Goal: Information Seeking & Learning: Learn about a topic

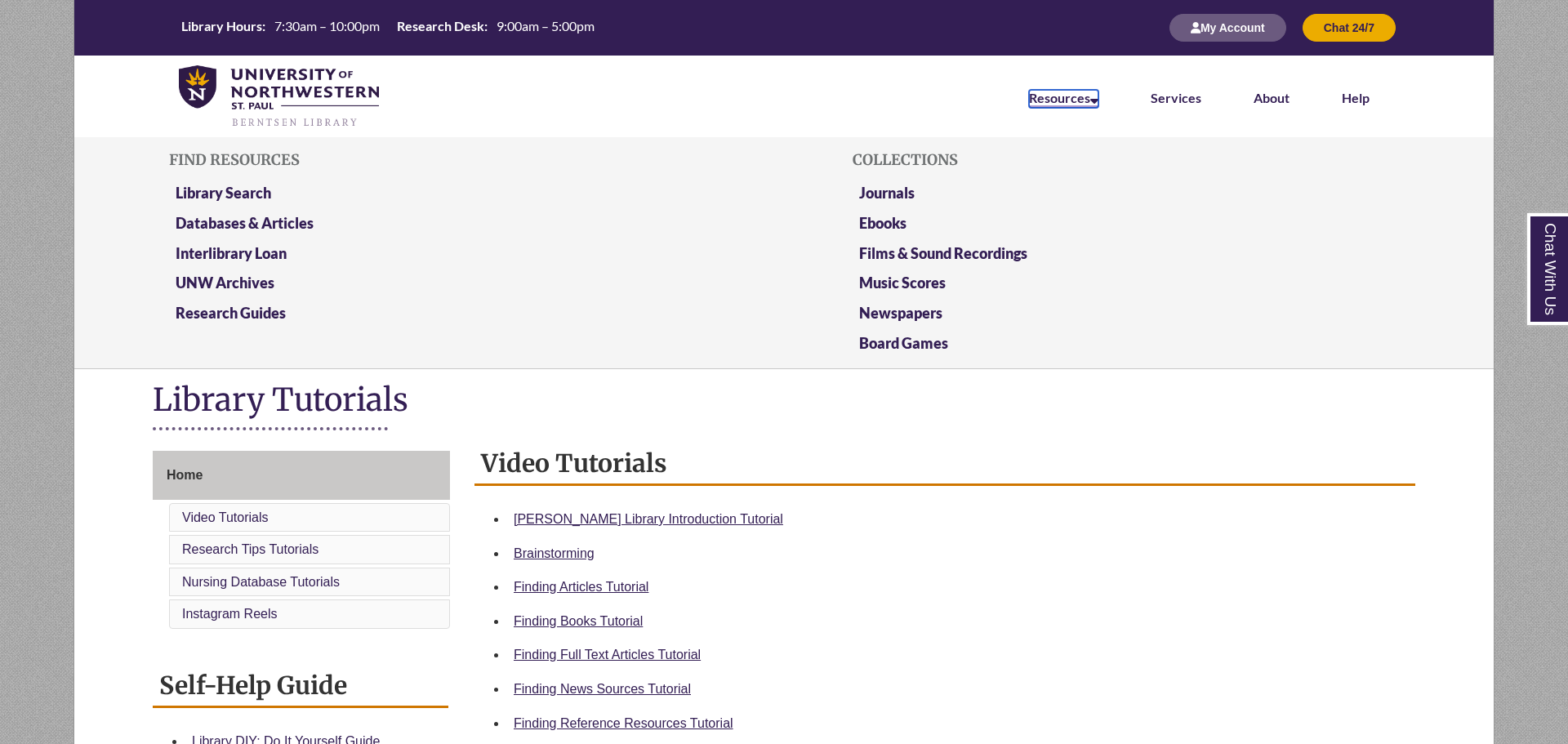
click at [1061, 96] on link "Resources" at bounding box center [1064, 99] width 69 height 18
click at [233, 191] on link "Library Search" at bounding box center [223, 194] width 96 height 20
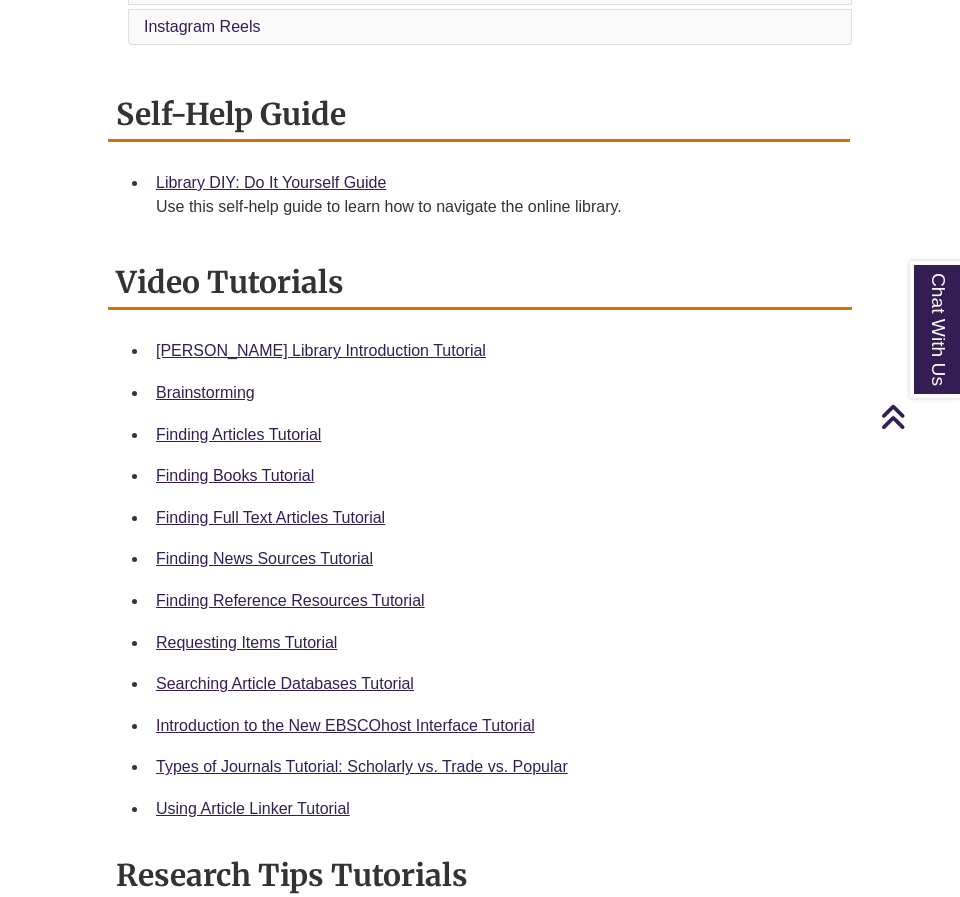
scroll to position [754, 0]
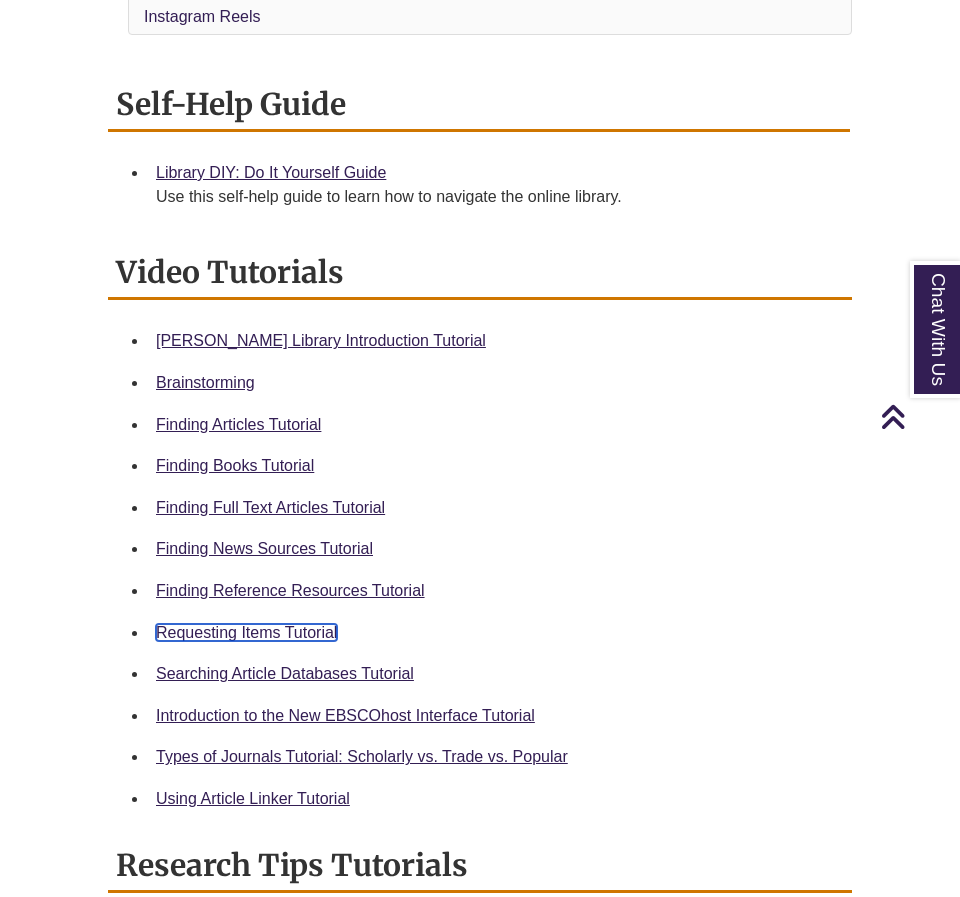
click at [283, 624] on link "Requesting Items Tutorial" at bounding box center [246, 632] width 181 height 17
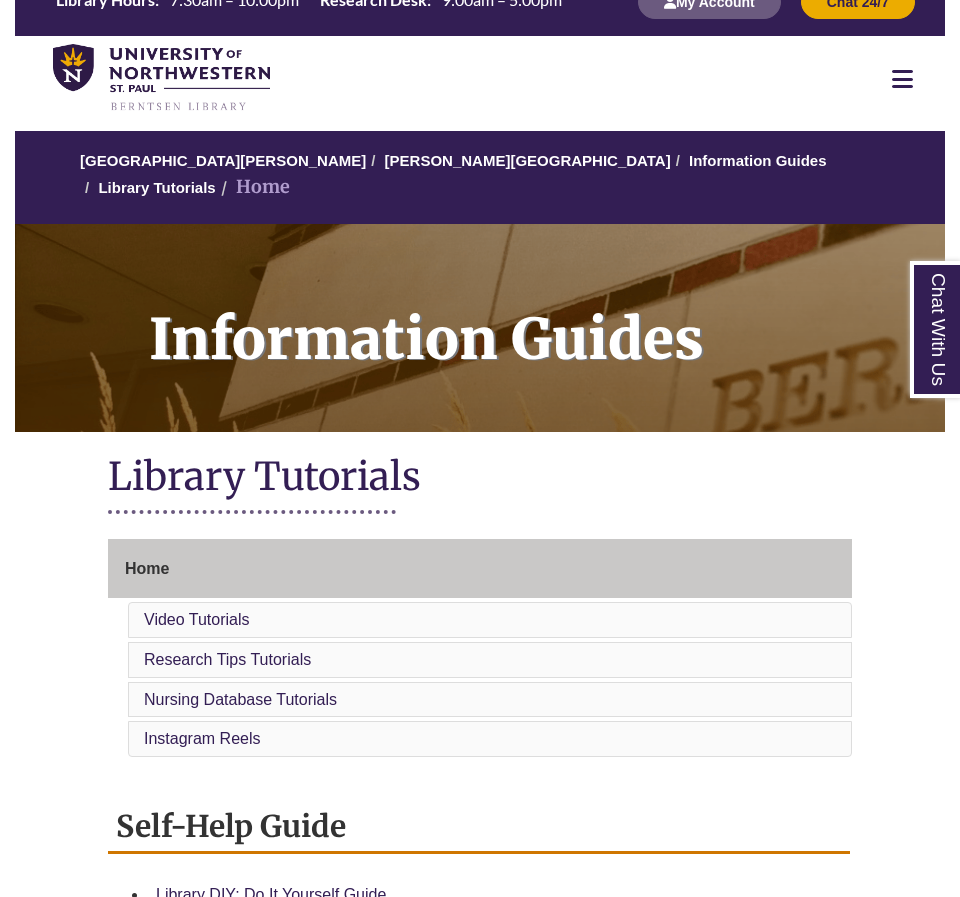
scroll to position [0, 0]
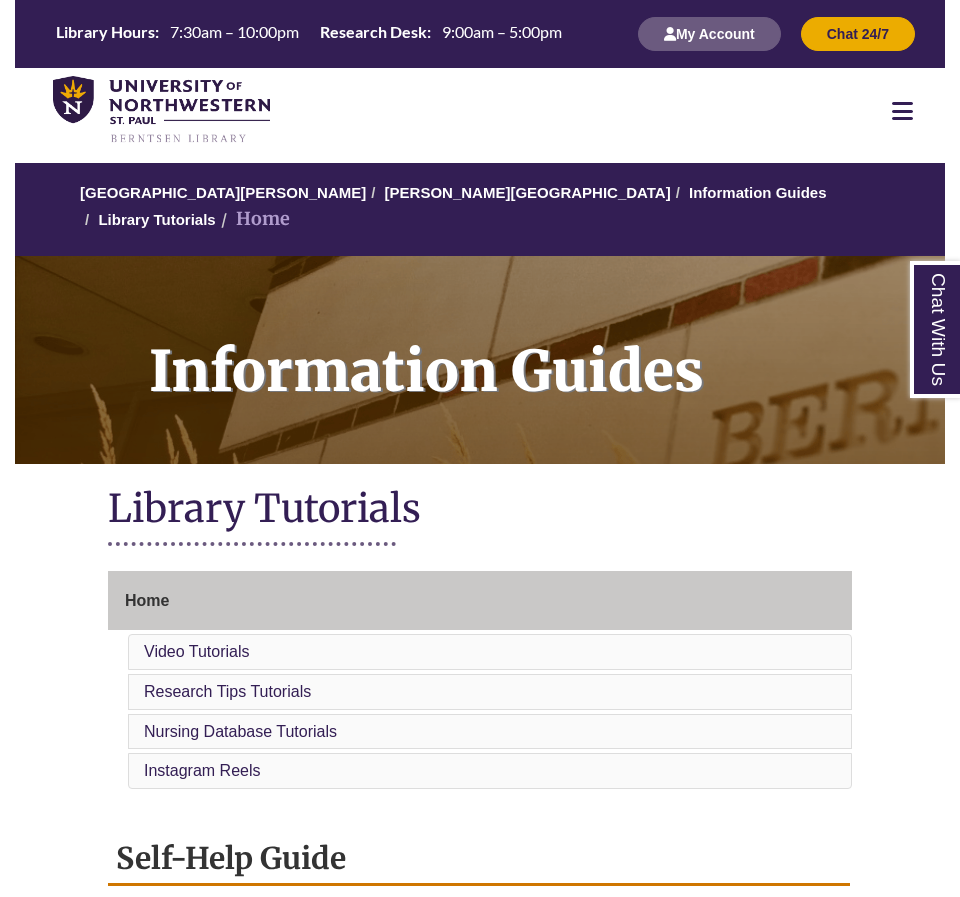
click at [903, 108] on icon at bounding box center [902, 111] width 21 height 24
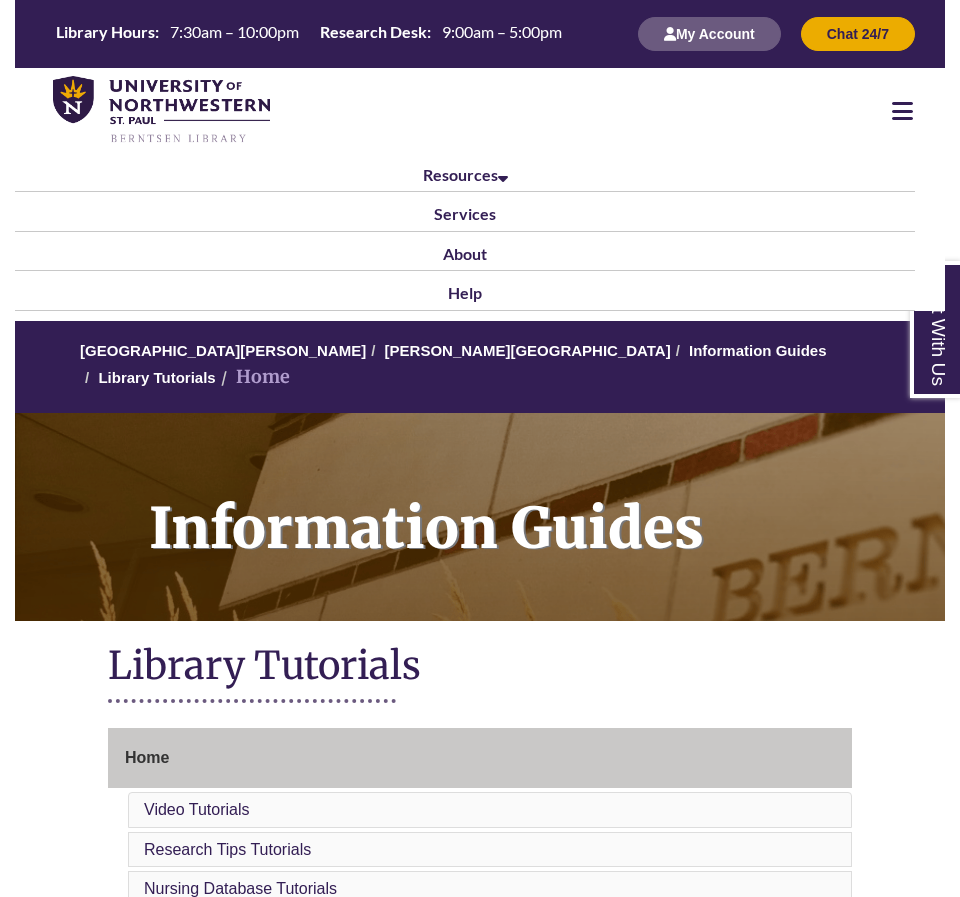
click at [916, 116] on div at bounding box center [902, 111] width 85 height 24
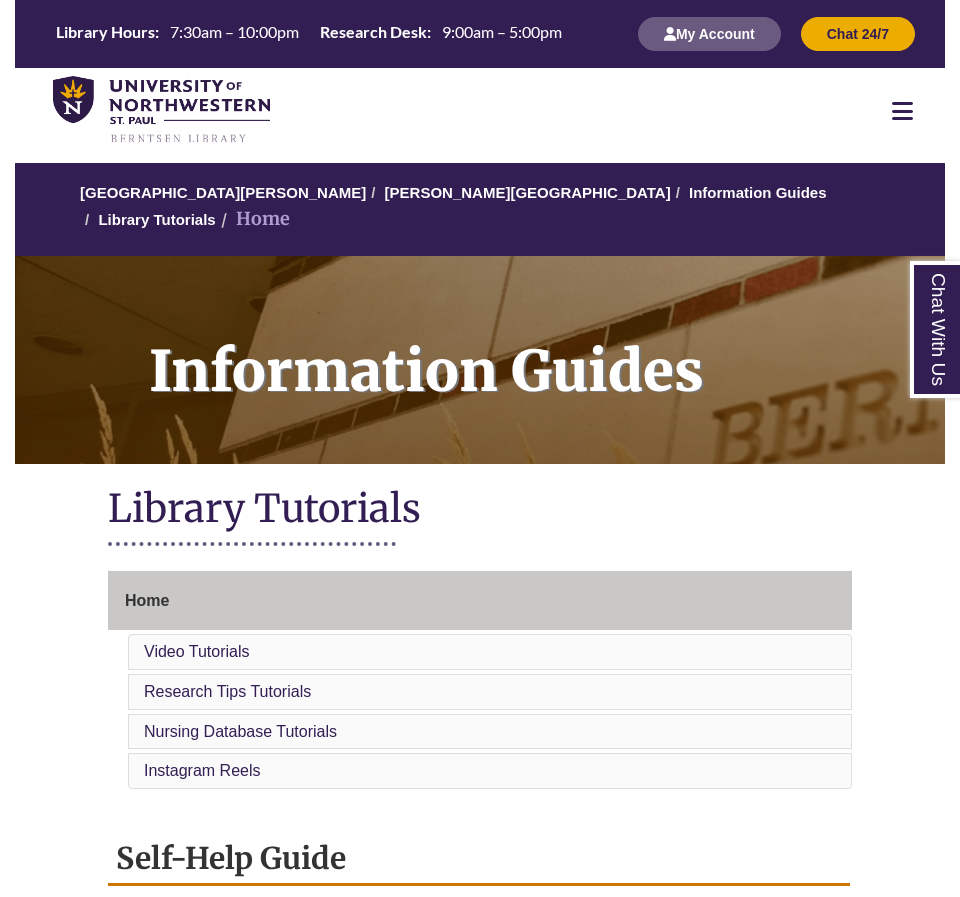
click at [906, 107] on icon at bounding box center [902, 111] width 21 height 24
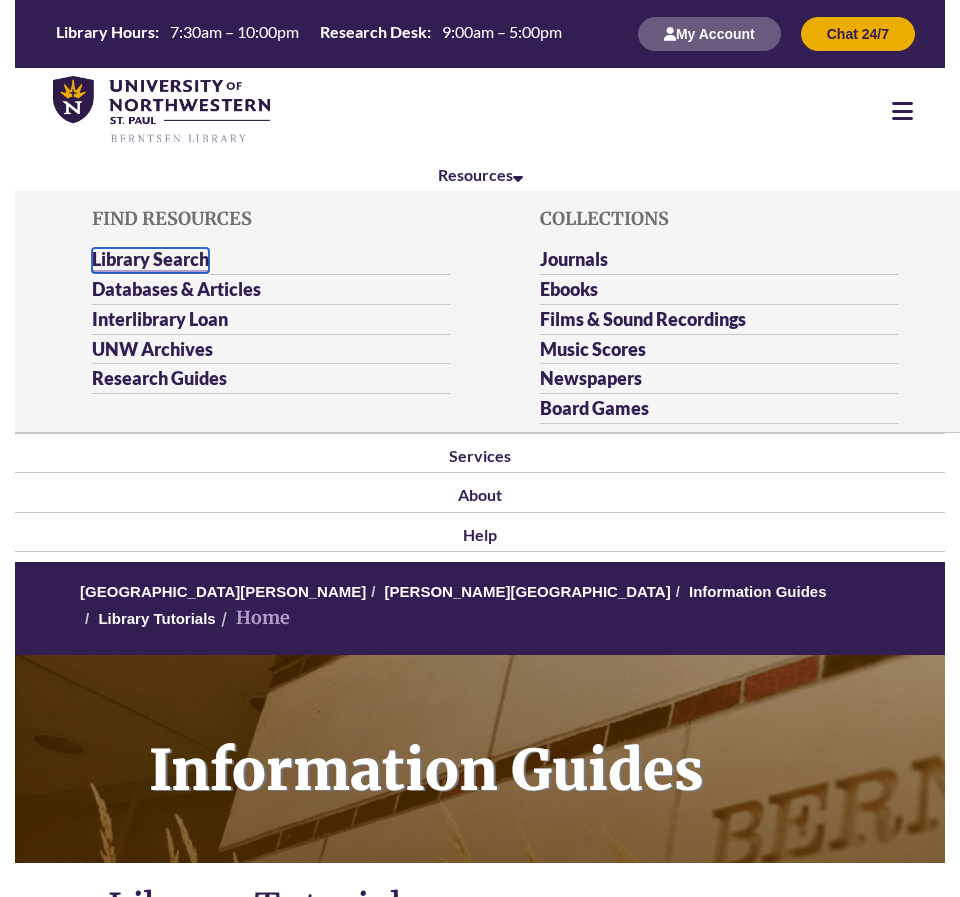
click at [167, 250] on link "Library Search" at bounding box center [150, 260] width 117 height 25
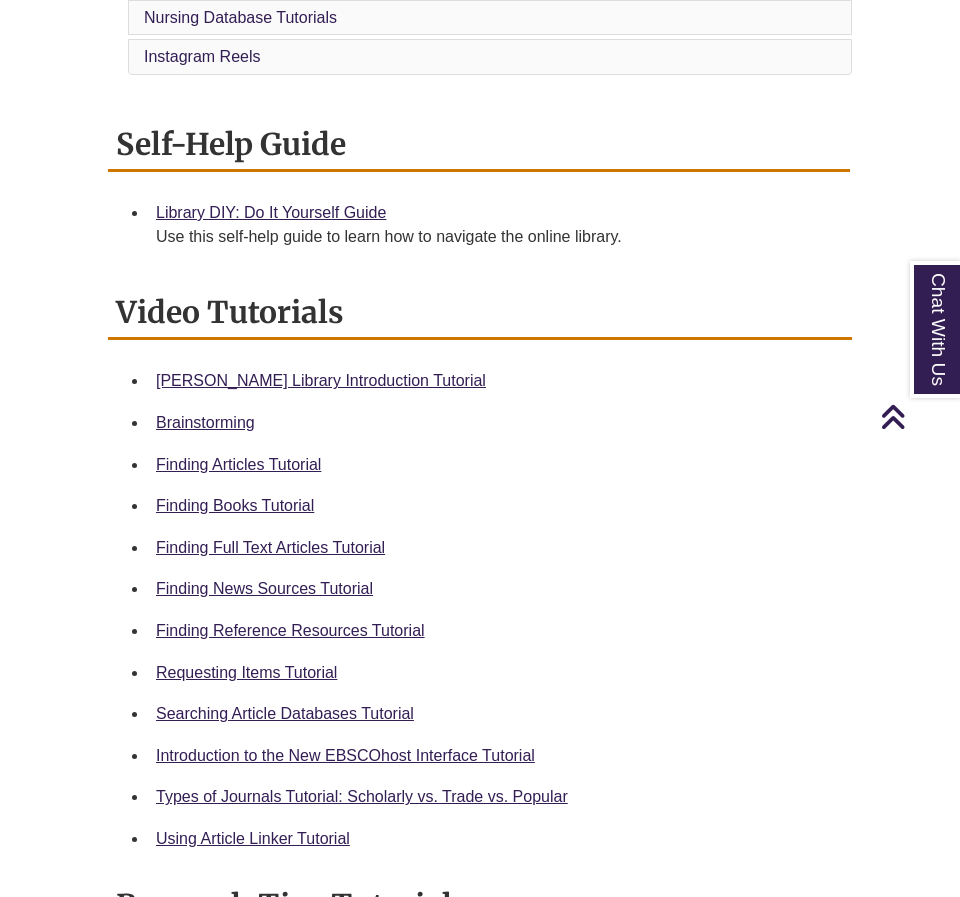
scroll to position [728, 0]
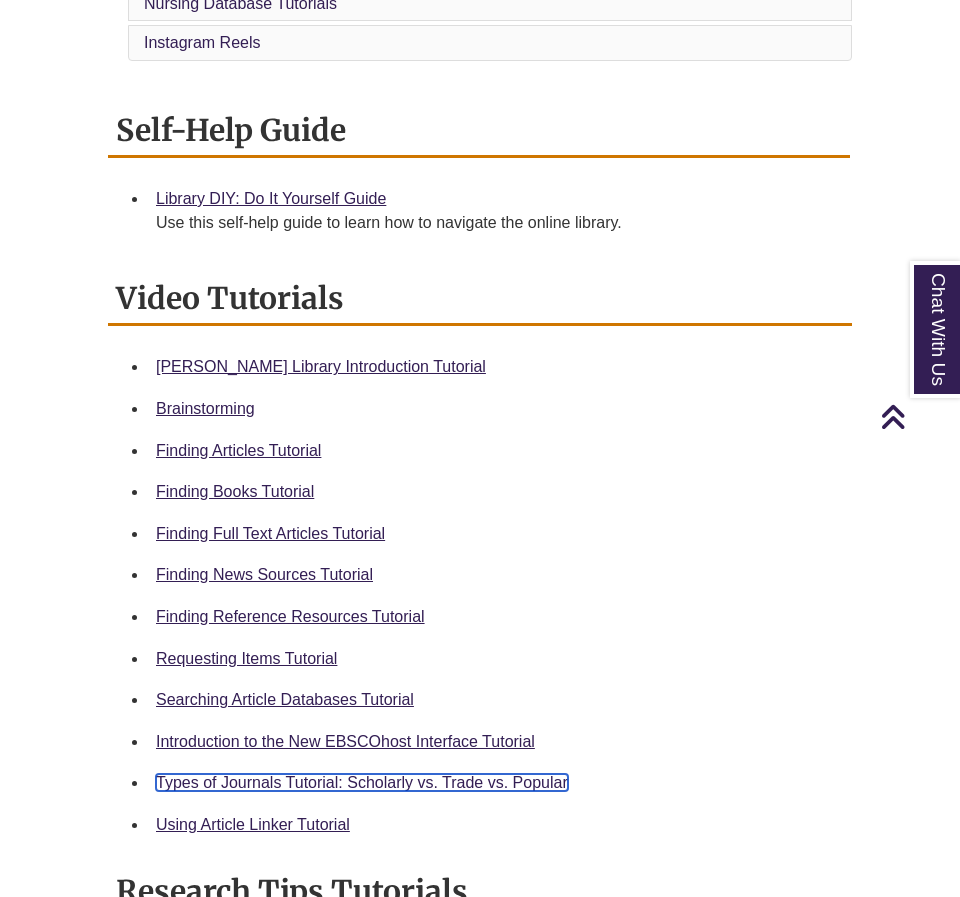
click at [422, 774] on link "Types of Journals Tutorial: Scholarly vs. Trade vs. Popular" at bounding box center [362, 782] width 412 height 17
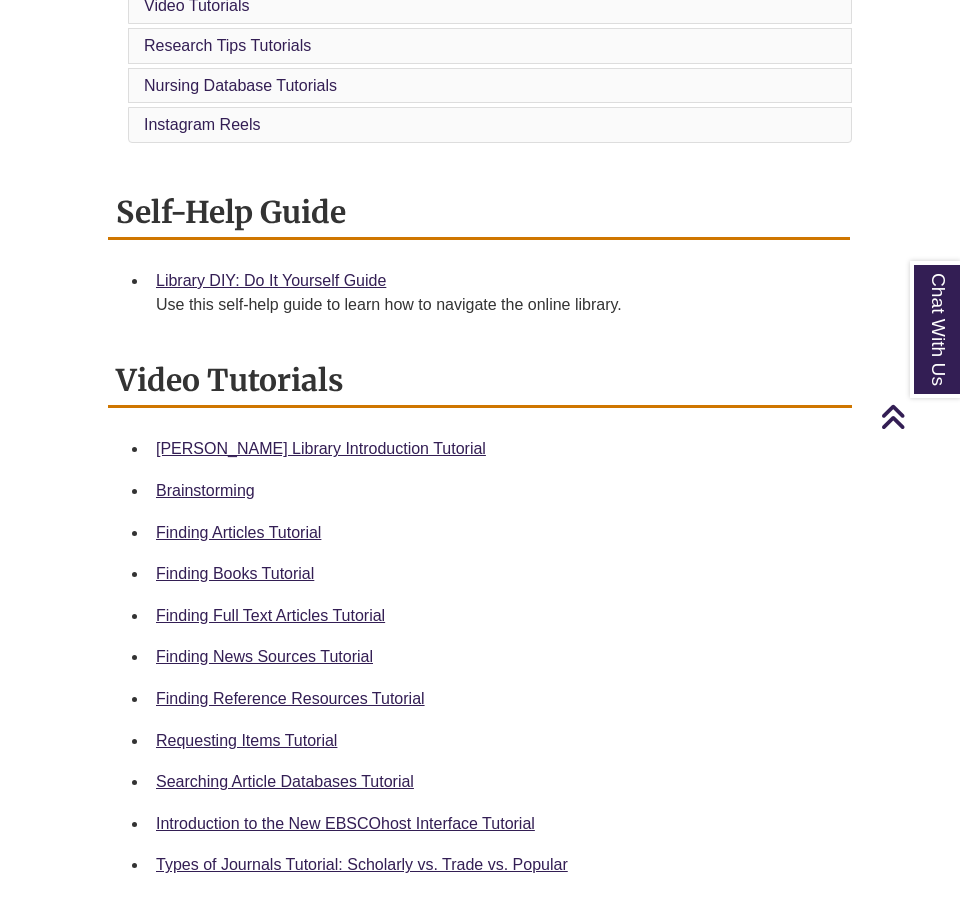
scroll to position [657, 0]
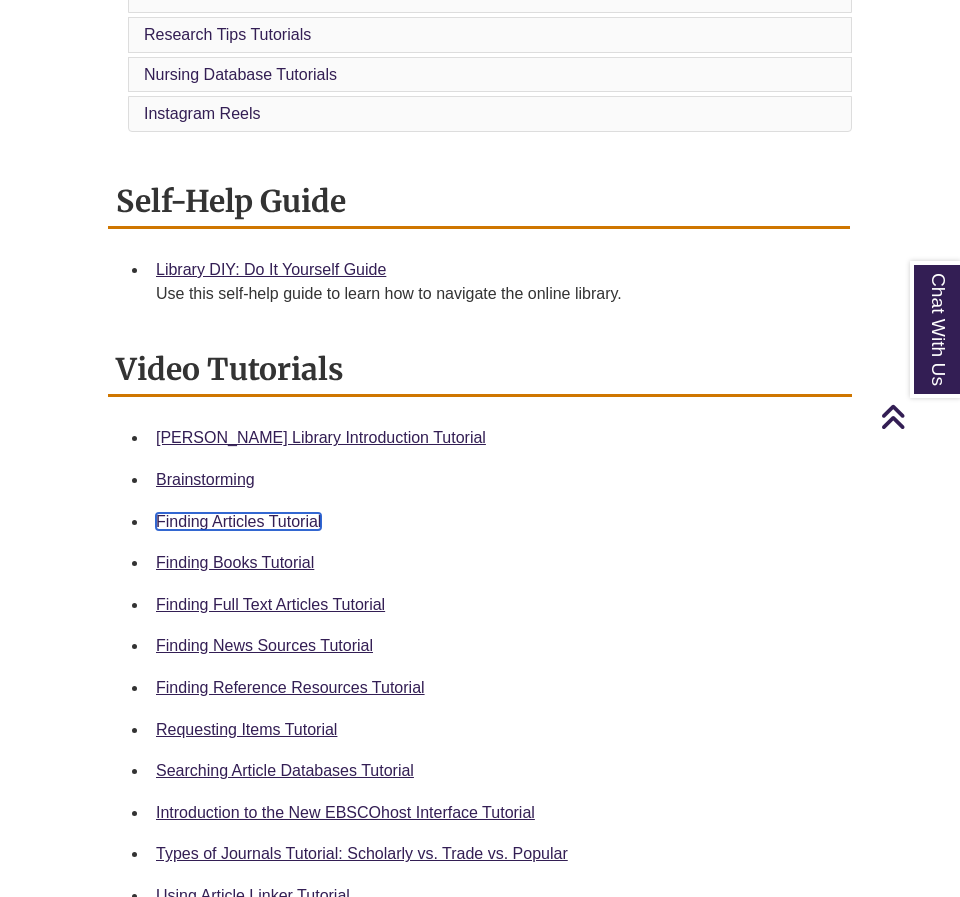
click at [296, 513] on link "Finding Articles Tutorial" at bounding box center [238, 521] width 165 height 17
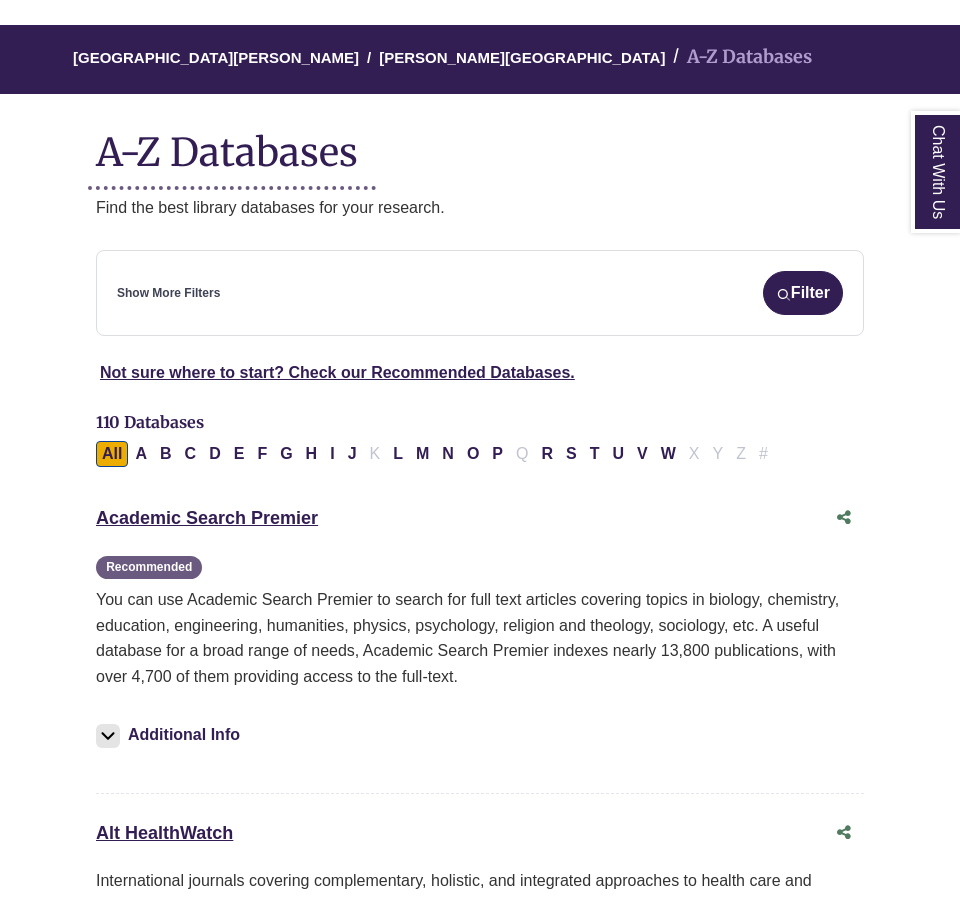
scroll to position [161, 0]
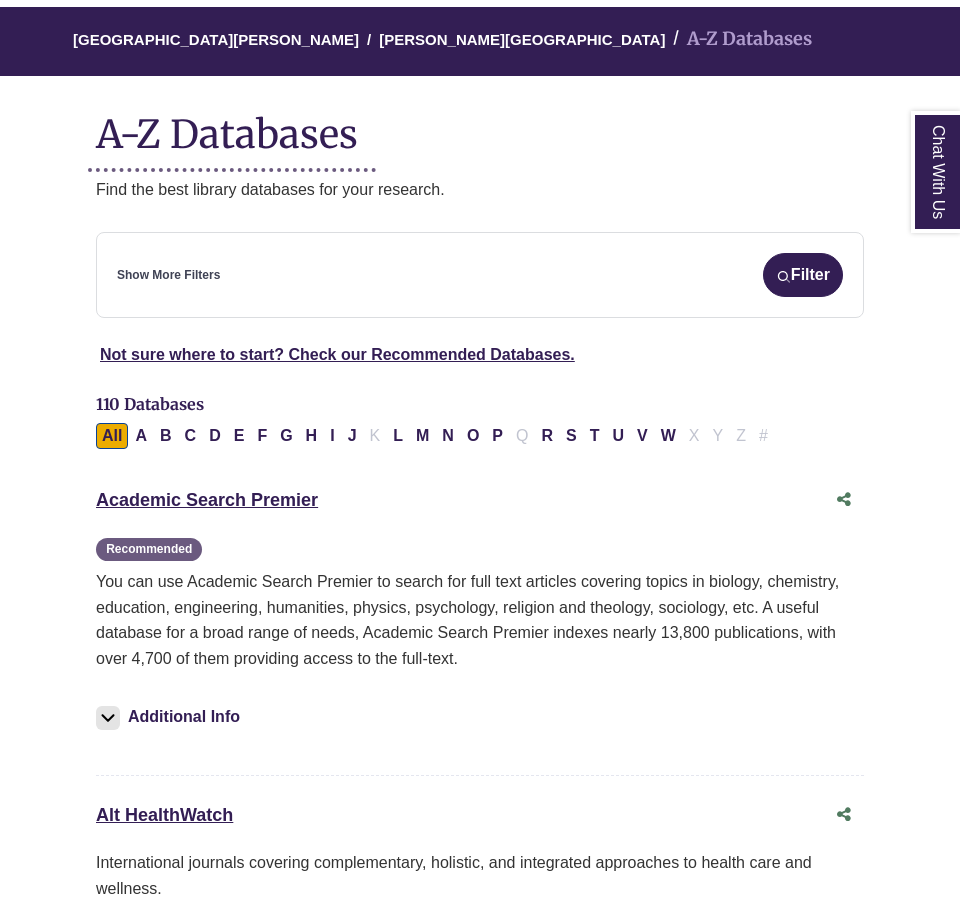
click at [195, 272] on link "Show More Filters" at bounding box center [168, 275] width 103 height 19
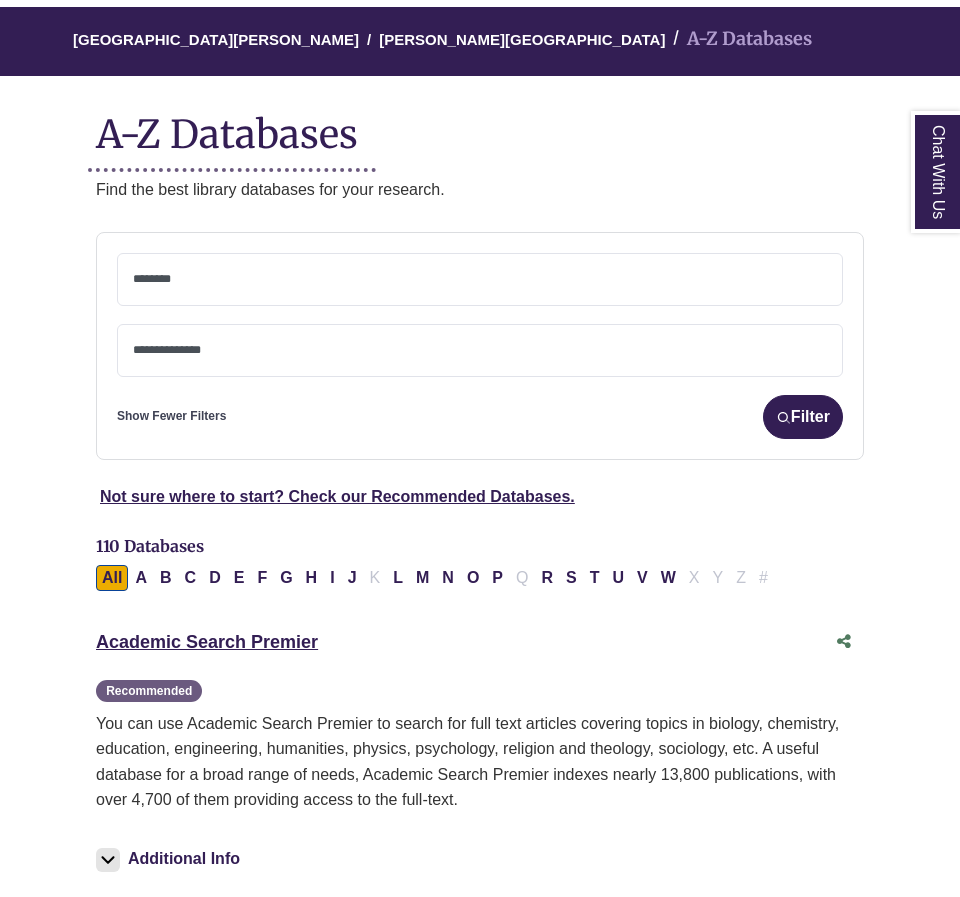
click at [192, 286] on textarea "Search" at bounding box center [480, 281] width 694 height 16
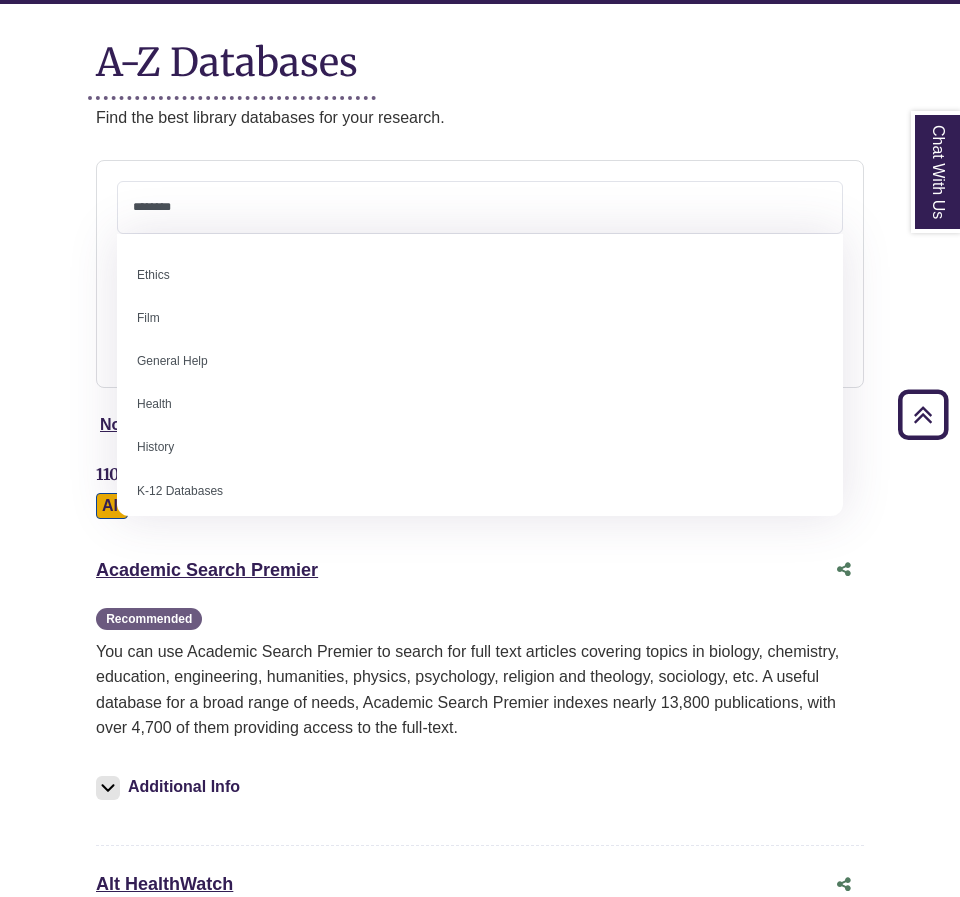
scroll to position [792, 0]
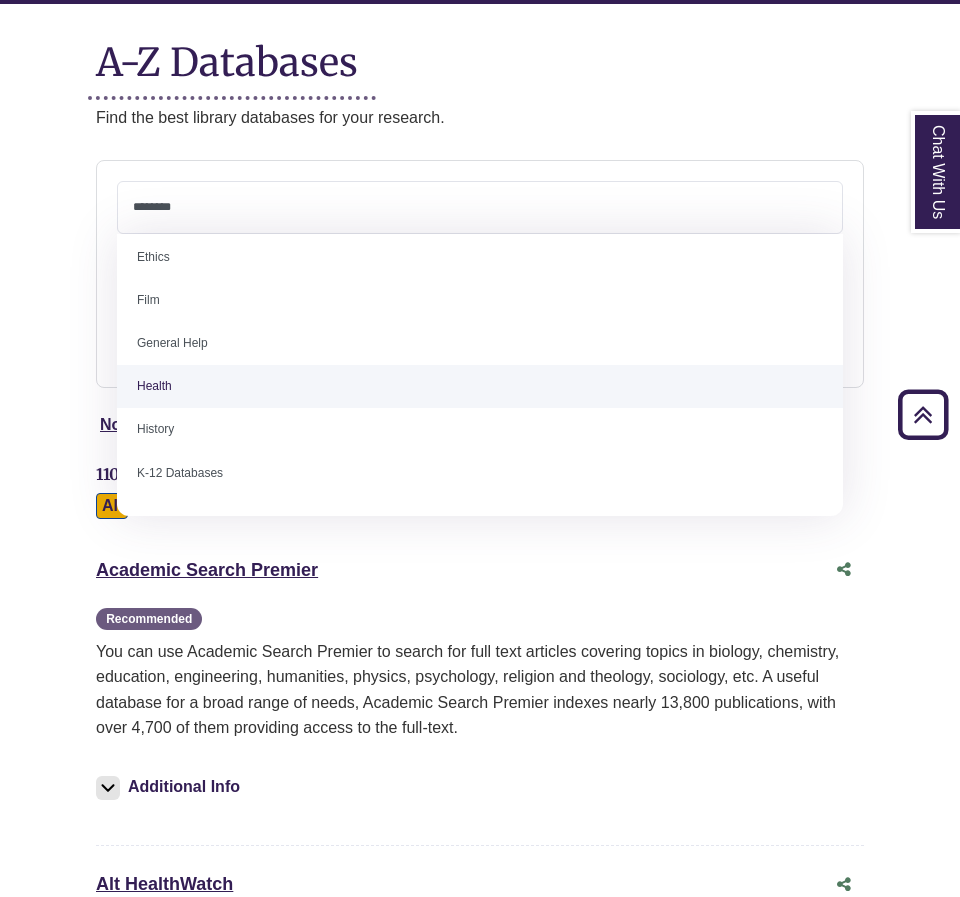
select select "*****"
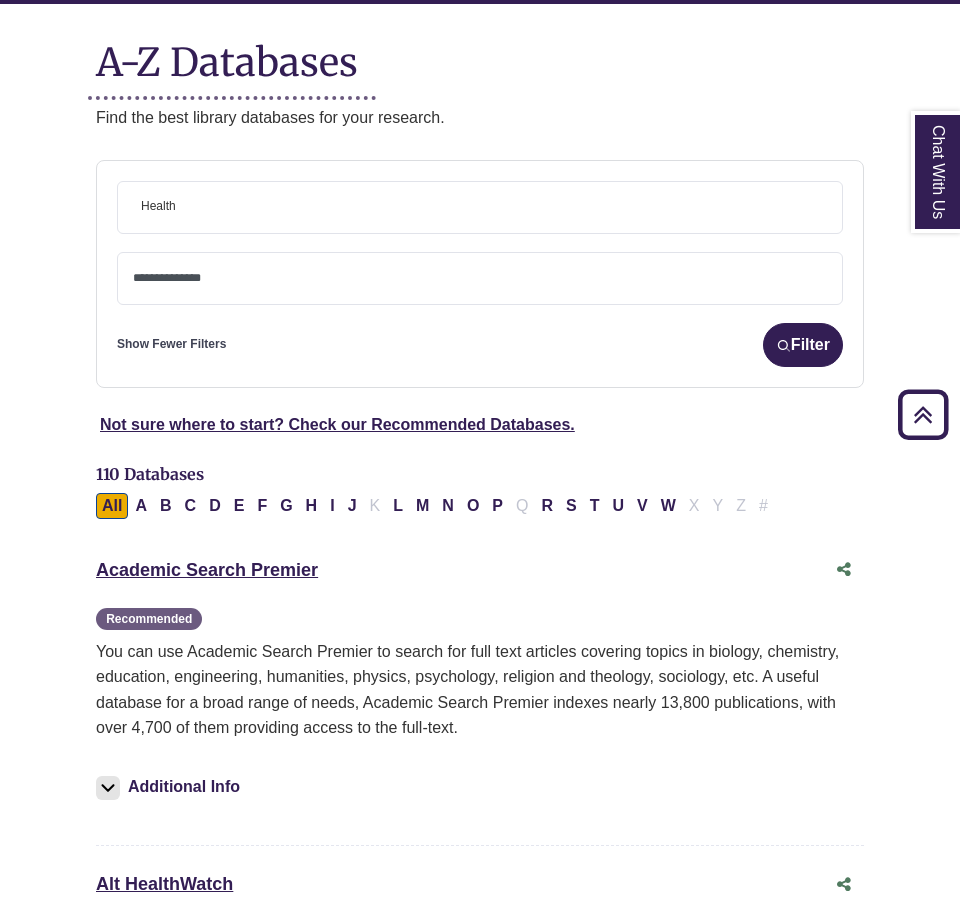
click at [174, 281] on textarea "Search" at bounding box center [480, 280] width 694 height 16
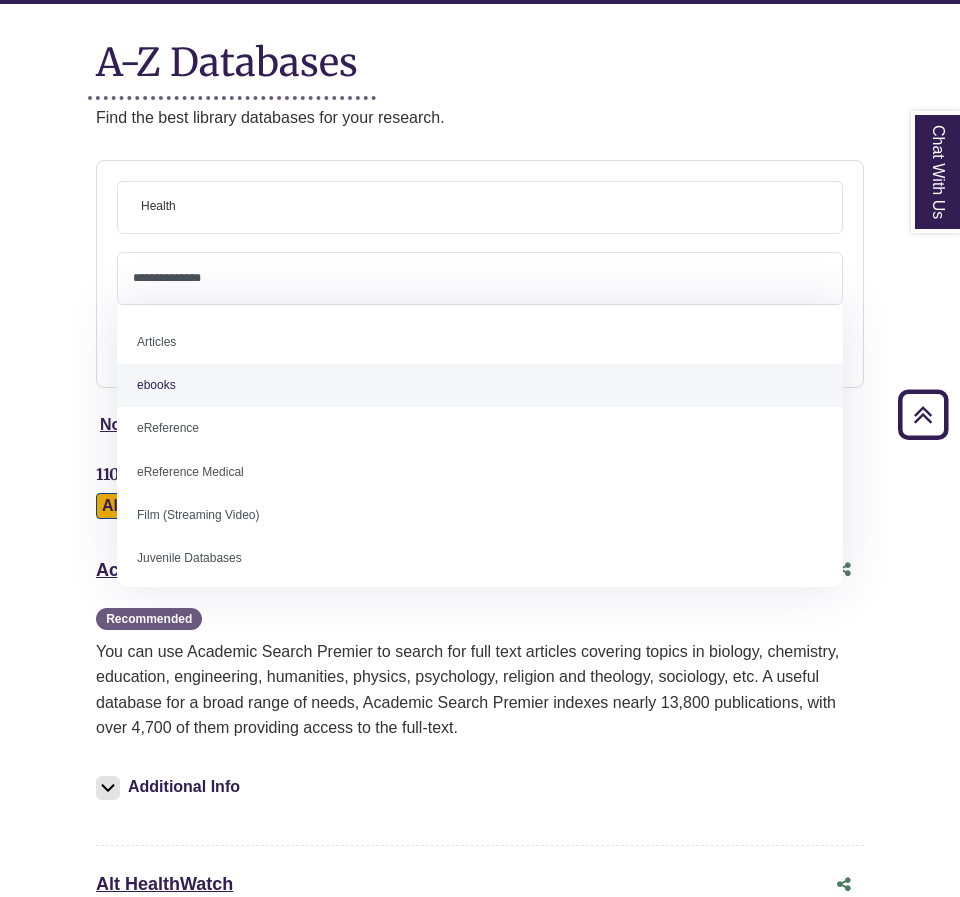
click at [191, 220] on span "× Health" at bounding box center [480, 207] width 694 height 51
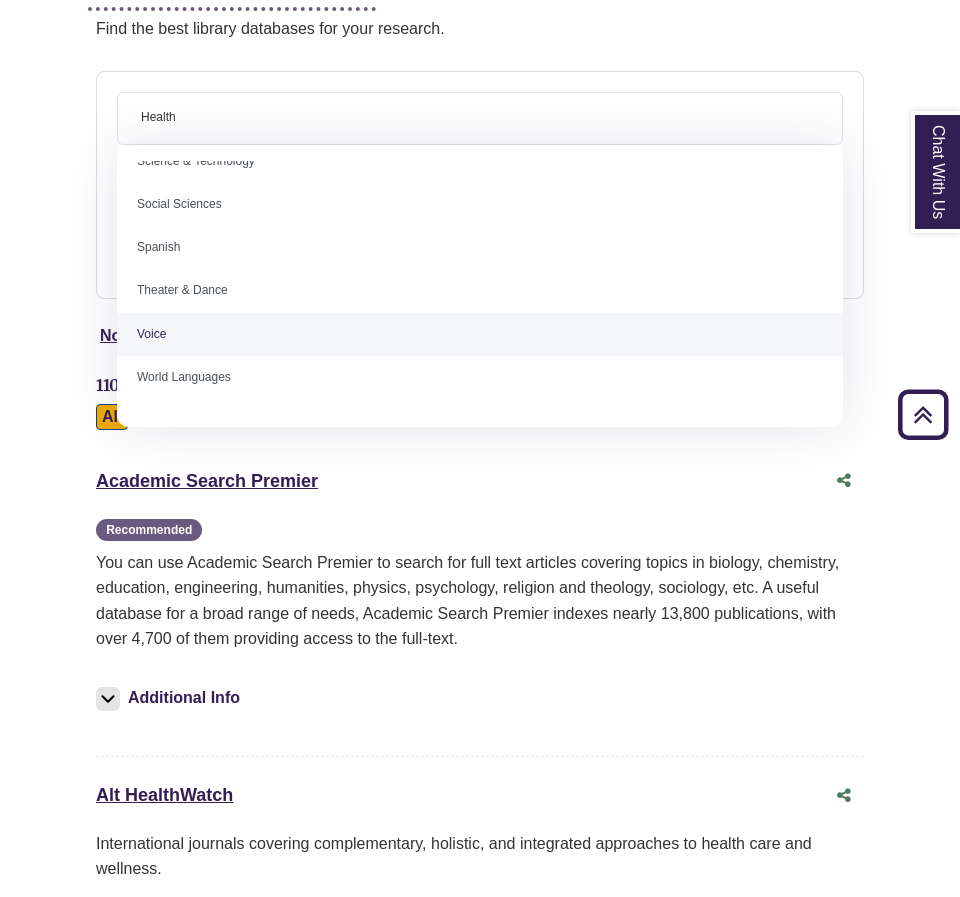
scroll to position [1699, 0]
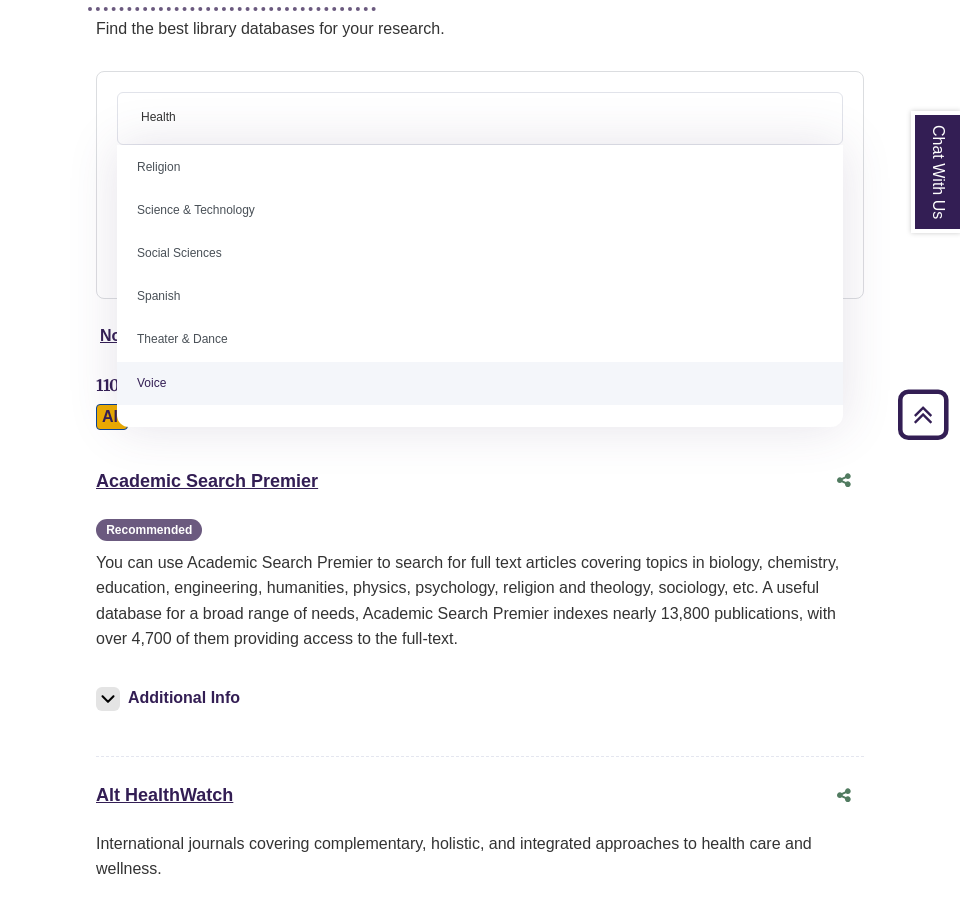
drag, startPoint x: 409, startPoint y: 490, endPoint x: 407, endPoint y: 478, distance: 12.2
click at [408, 485] on div "Academic Search Premier This link opens in a new window Recommended" at bounding box center [460, 481] width 728 height 29
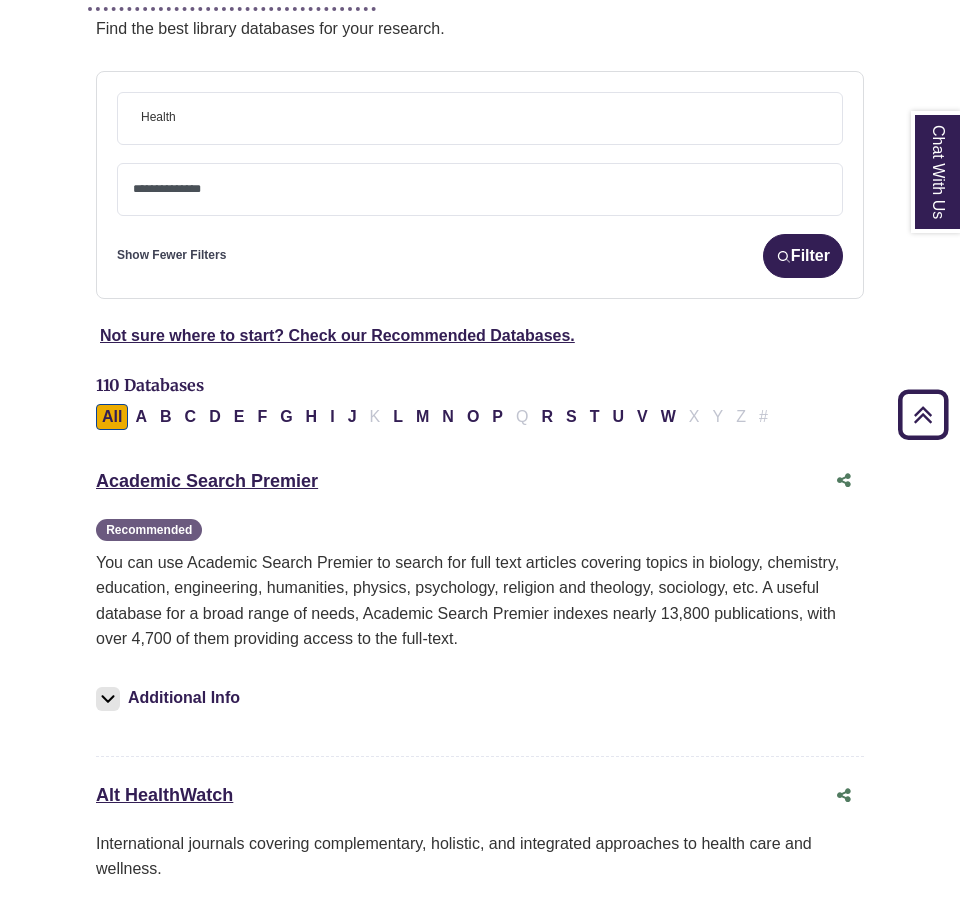
click at [217, 201] on span at bounding box center [480, 189] width 694 height 51
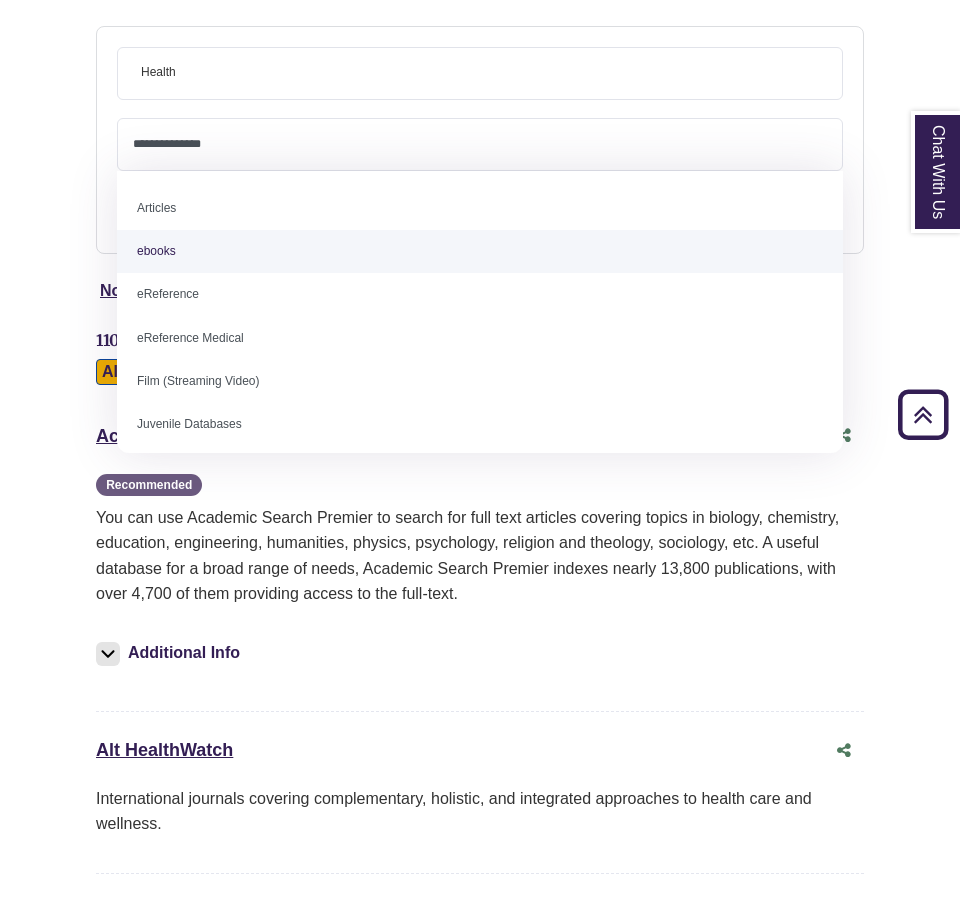
scroll to position [365, 0]
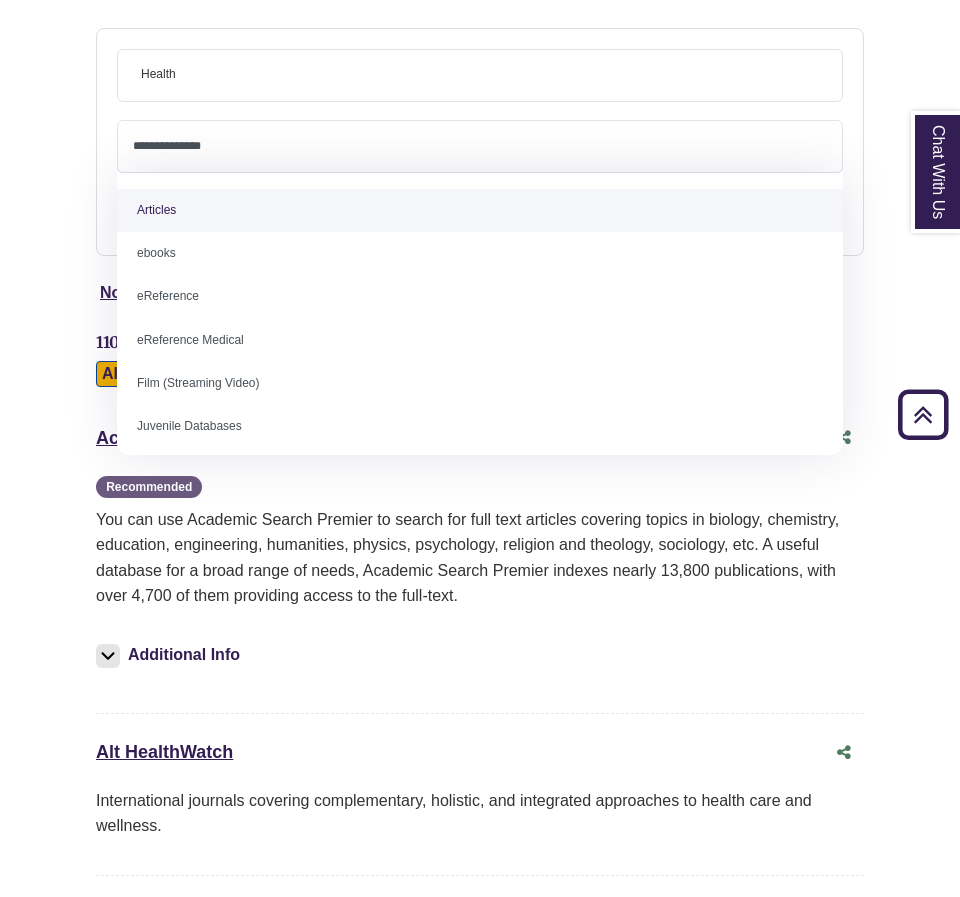
select select "*****"
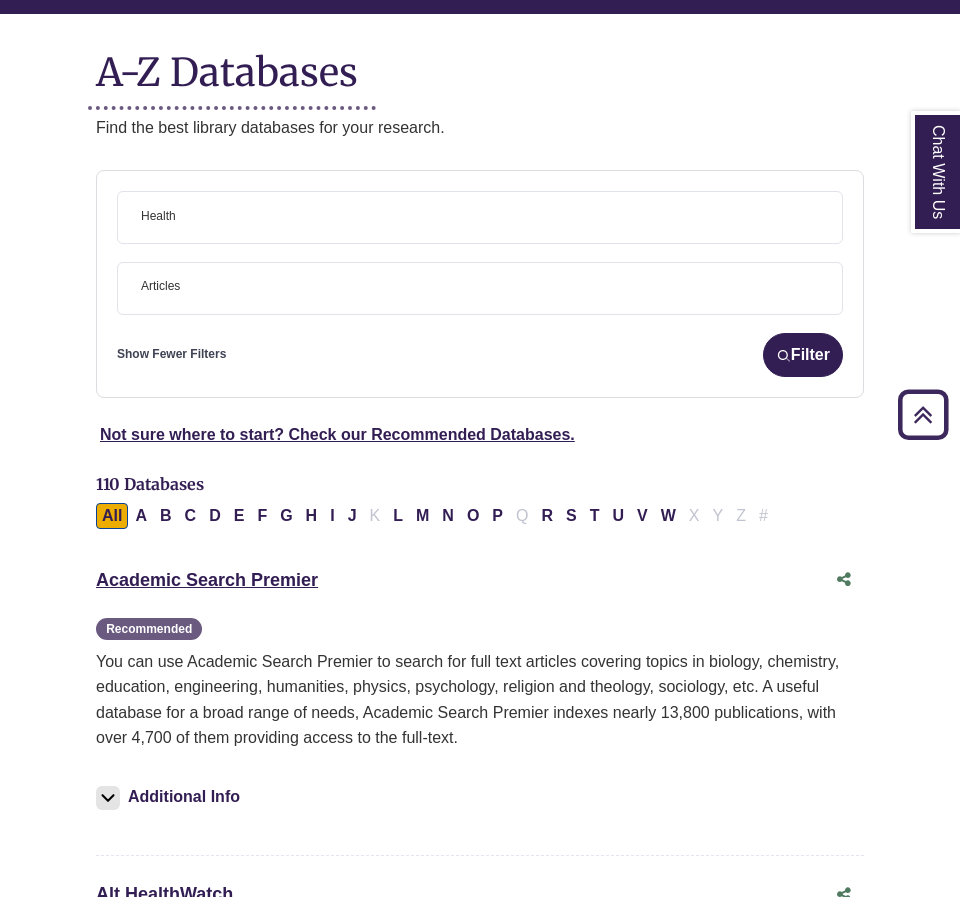
scroll to position [15, 0]
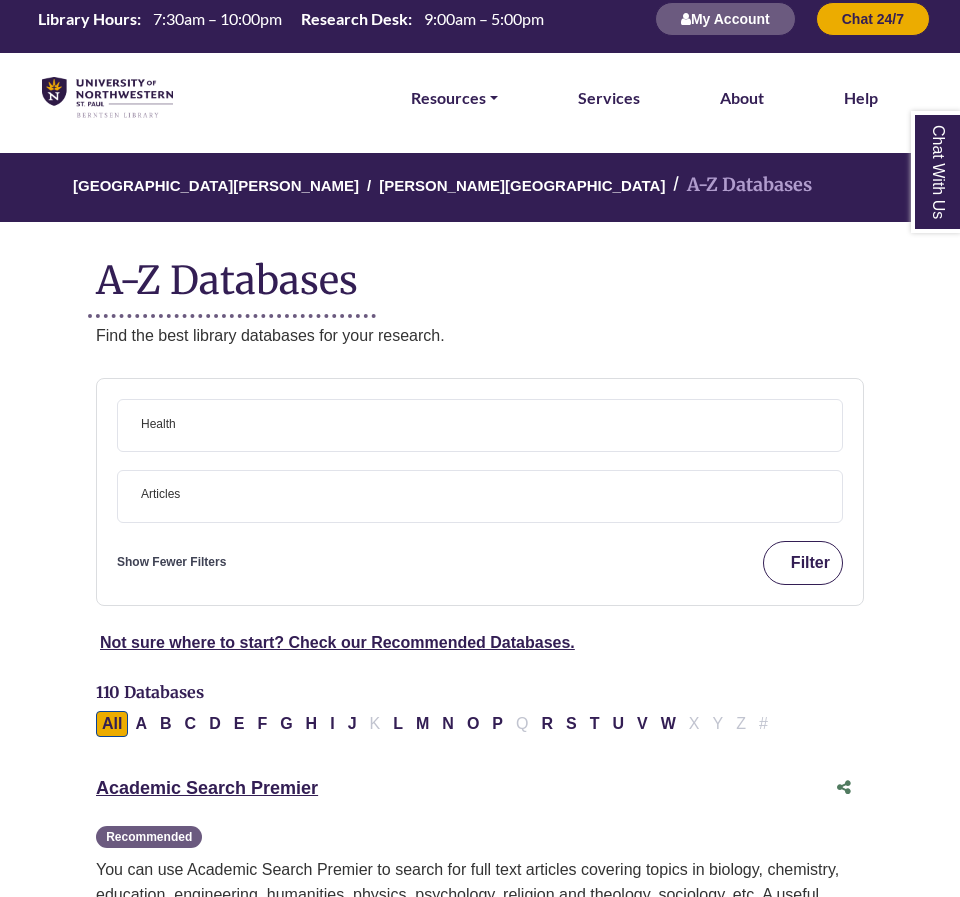
click at [816, 571] on button "Filter" at bounding box center [803, 563] width 80 height 44
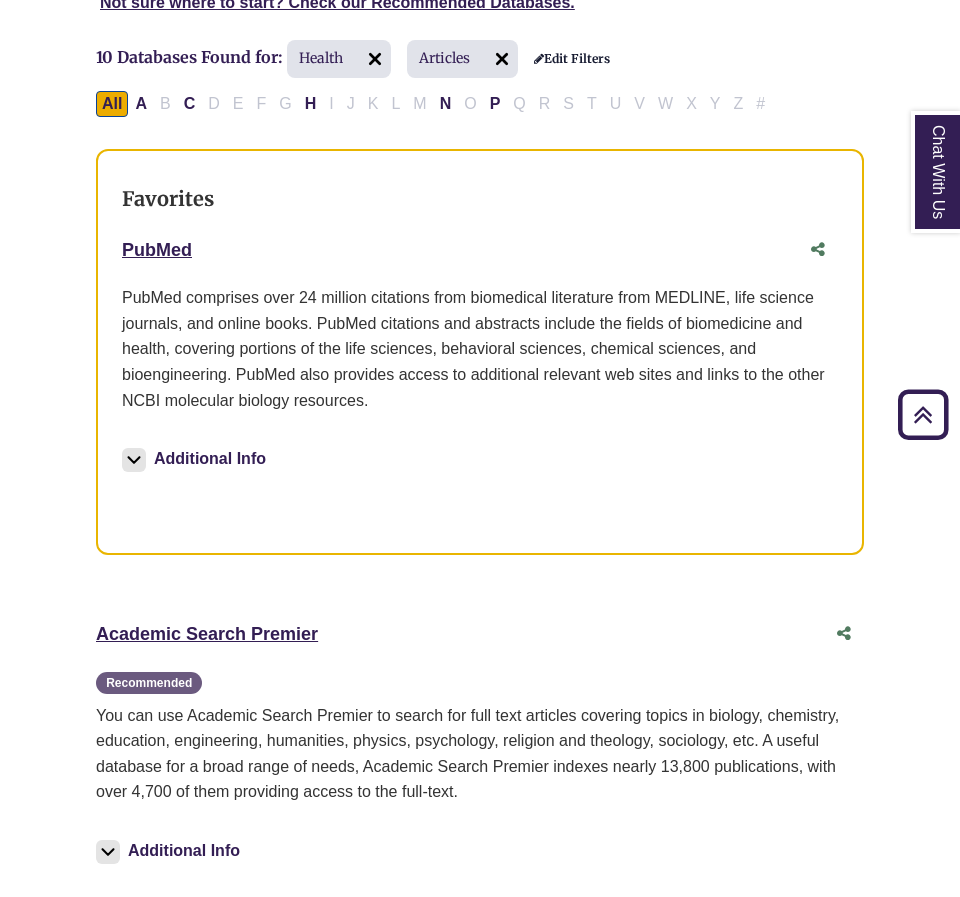
scroll to position [383, 0]
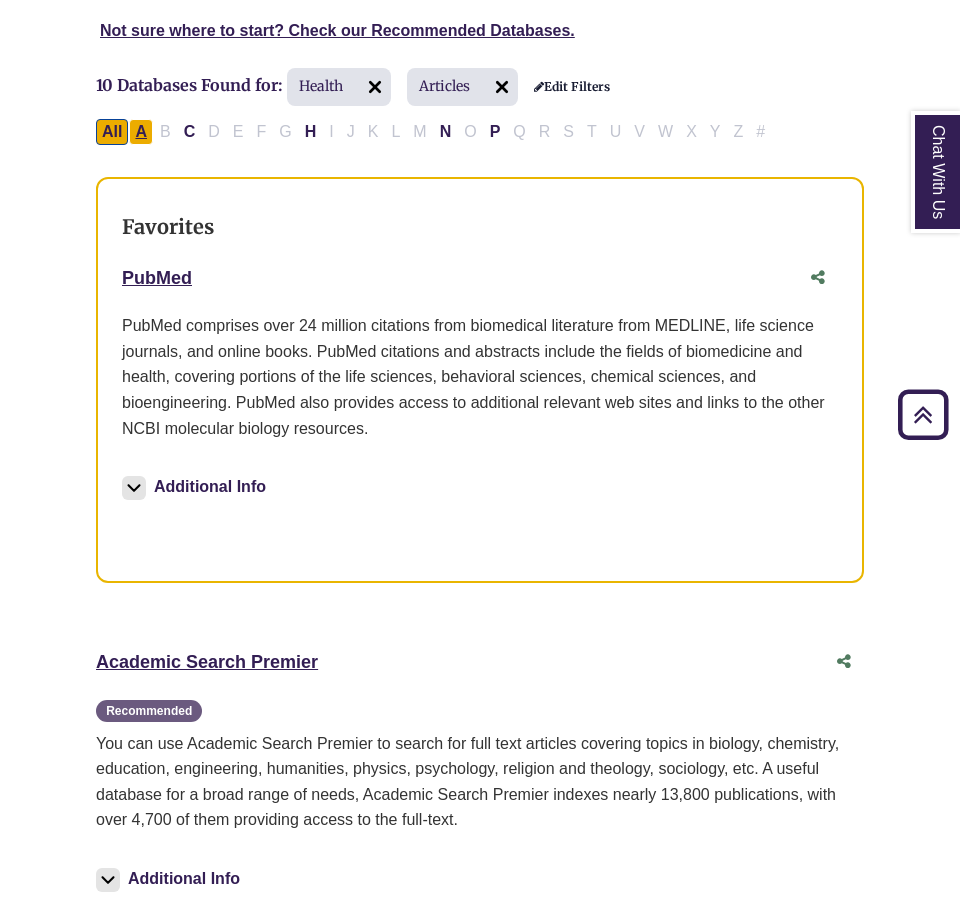
click at [137, 126] on button "A" at bounding box center [141, 132] width 24 height 26
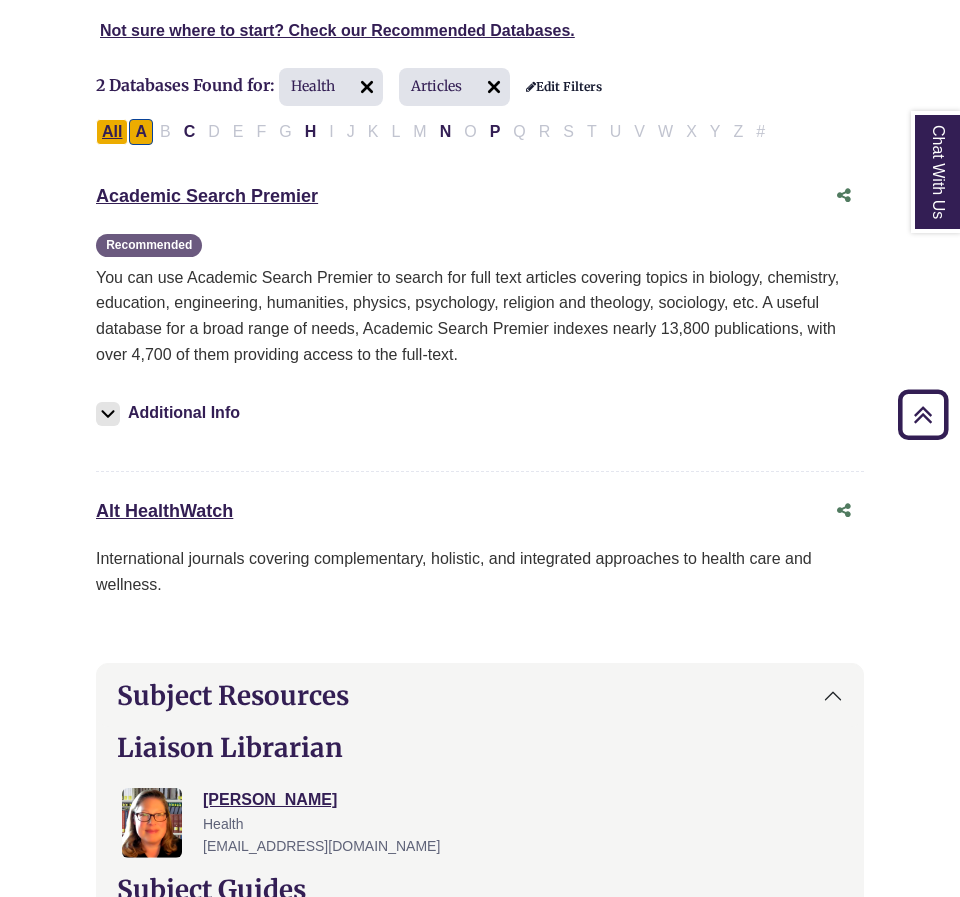
click at [110, 128] on button "All" at bounding box center [112, 132] width 32 height 26
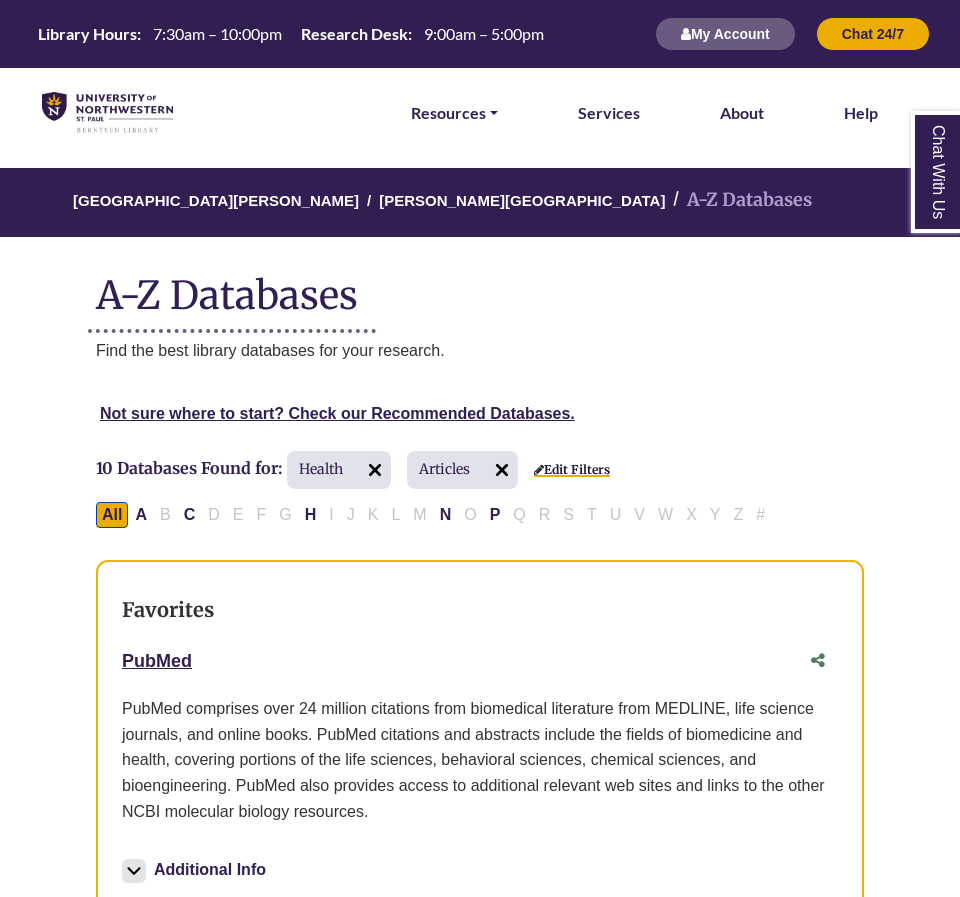
click at [548, 466] on link "Edit Filters" at bounding box center [572, 470] width 76 height 14
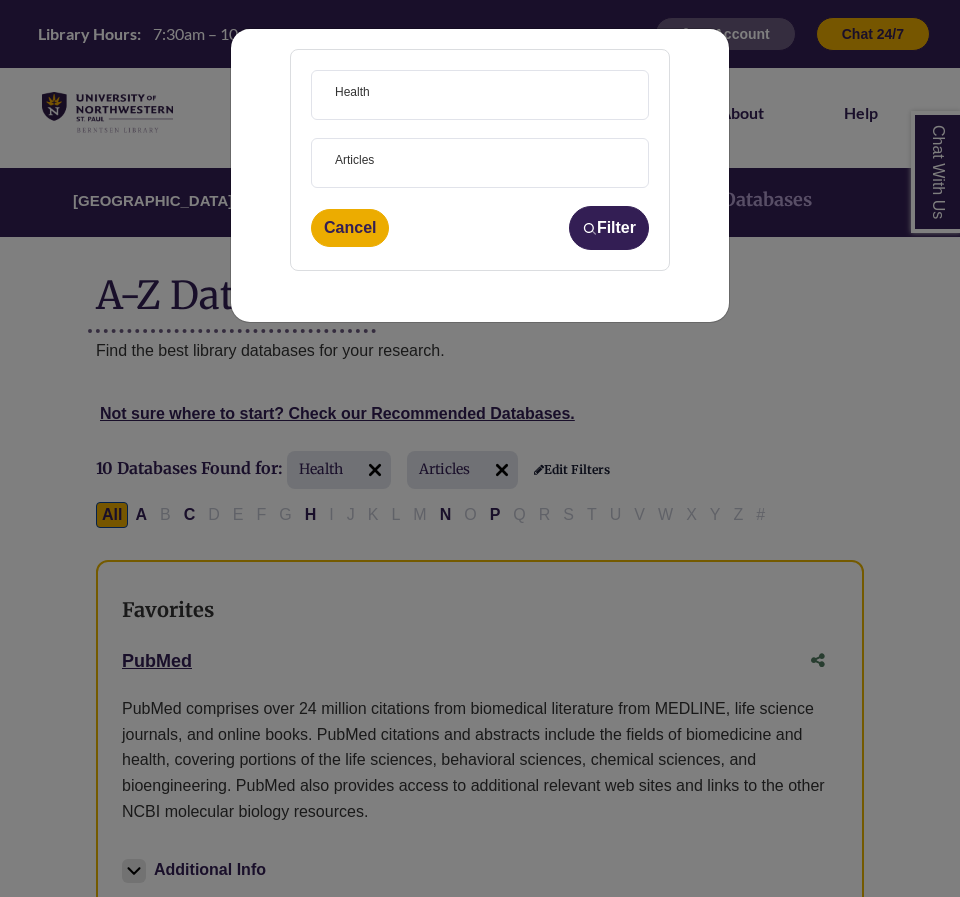
click at [380, 85] on span at bounding box center [378, 91] width 9 height 16
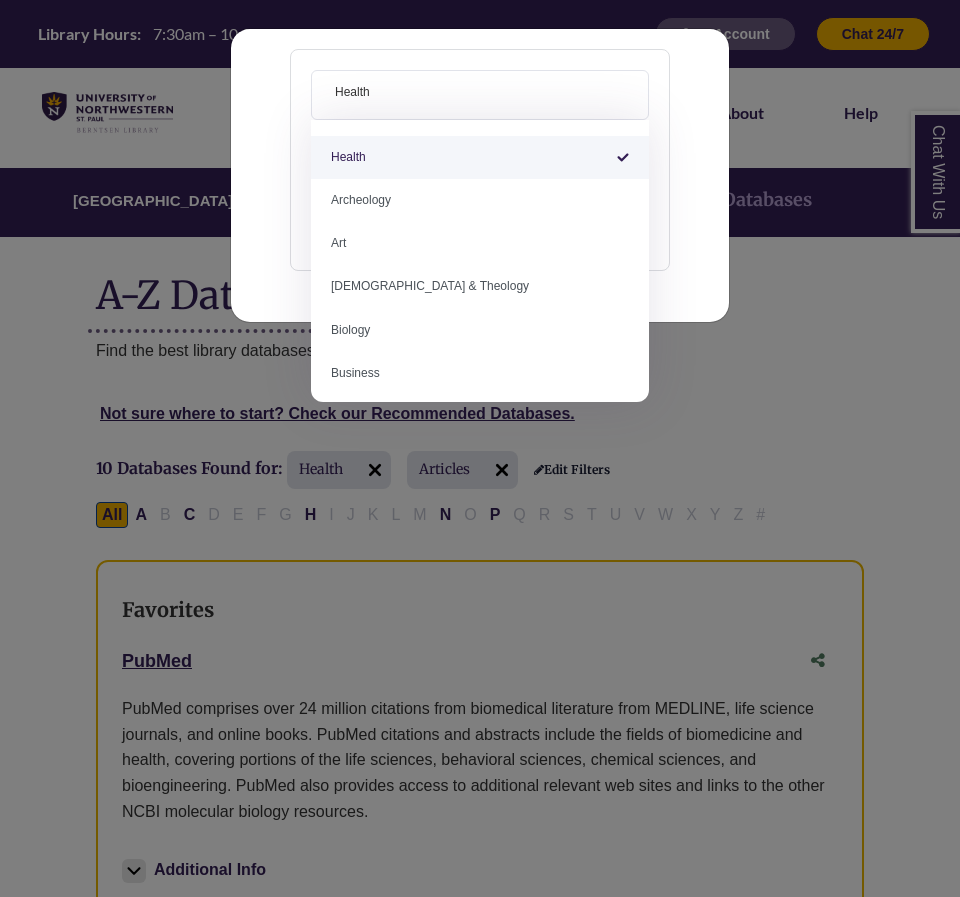
select select "Database Subject Filter"
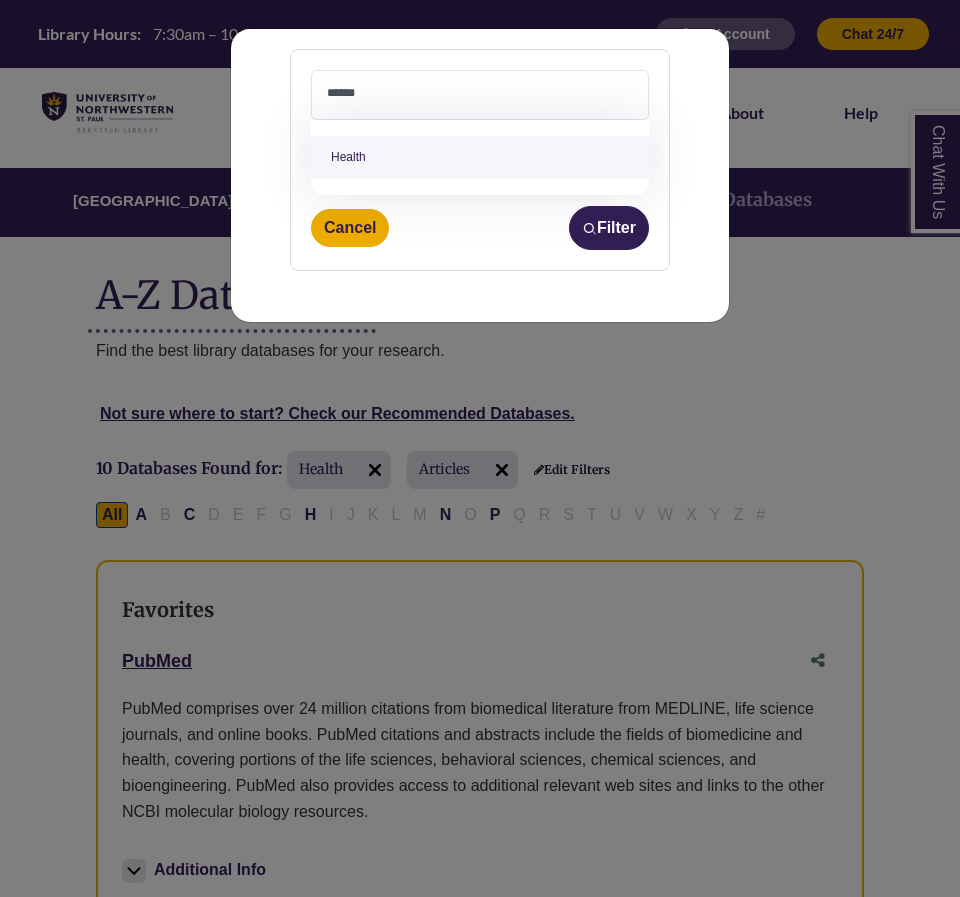
scroll to position [425, 0]
type textarea "*"
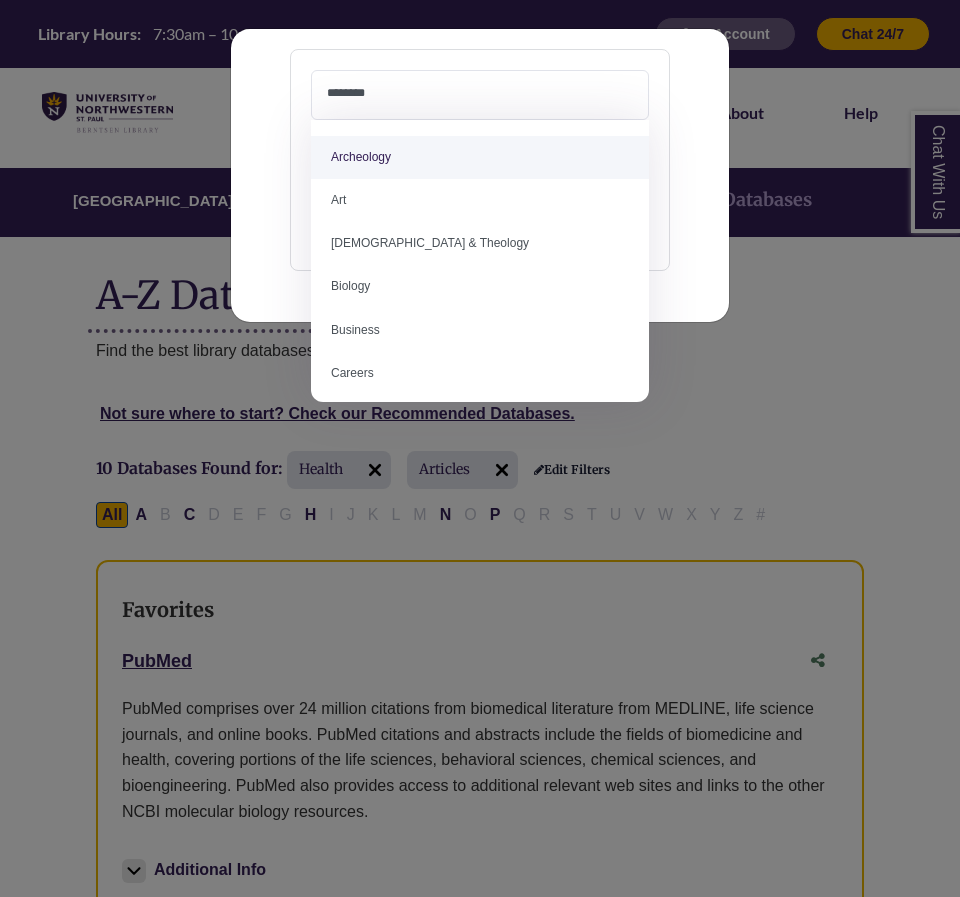
type textarea "*"
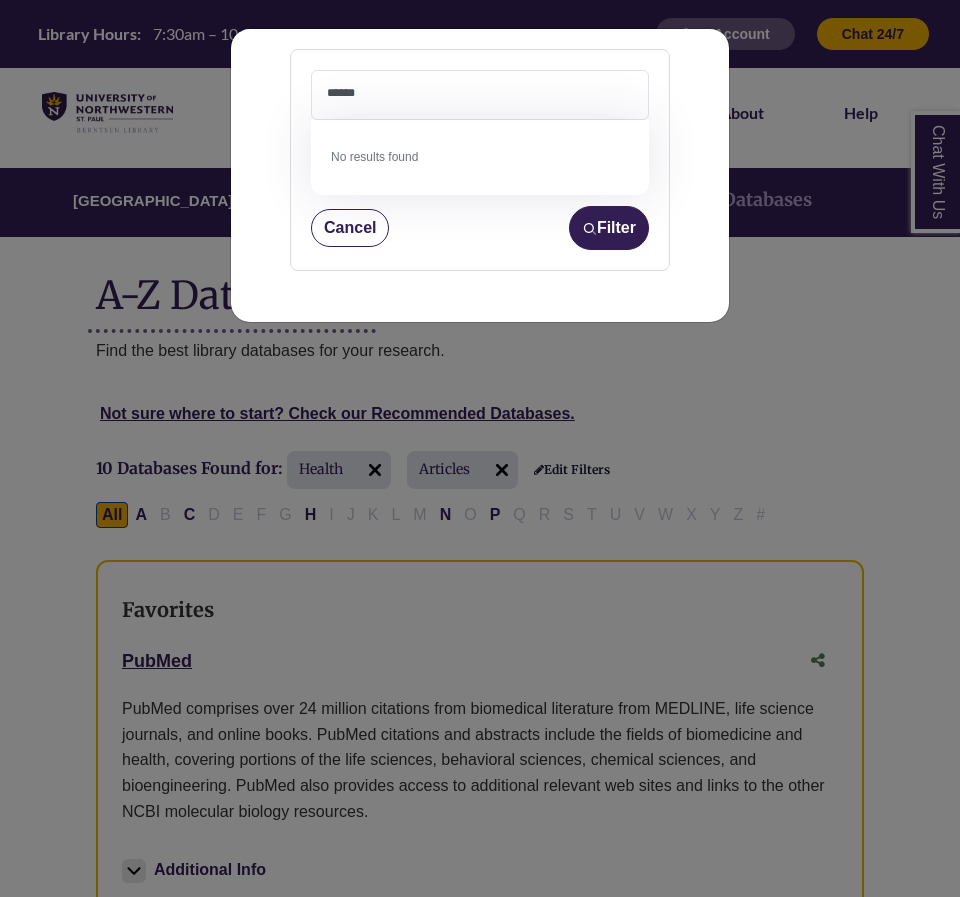
type textarea "******"
click at [363, 223] on button "Cancel" at bounding box center [350, 228] width 78 height 38
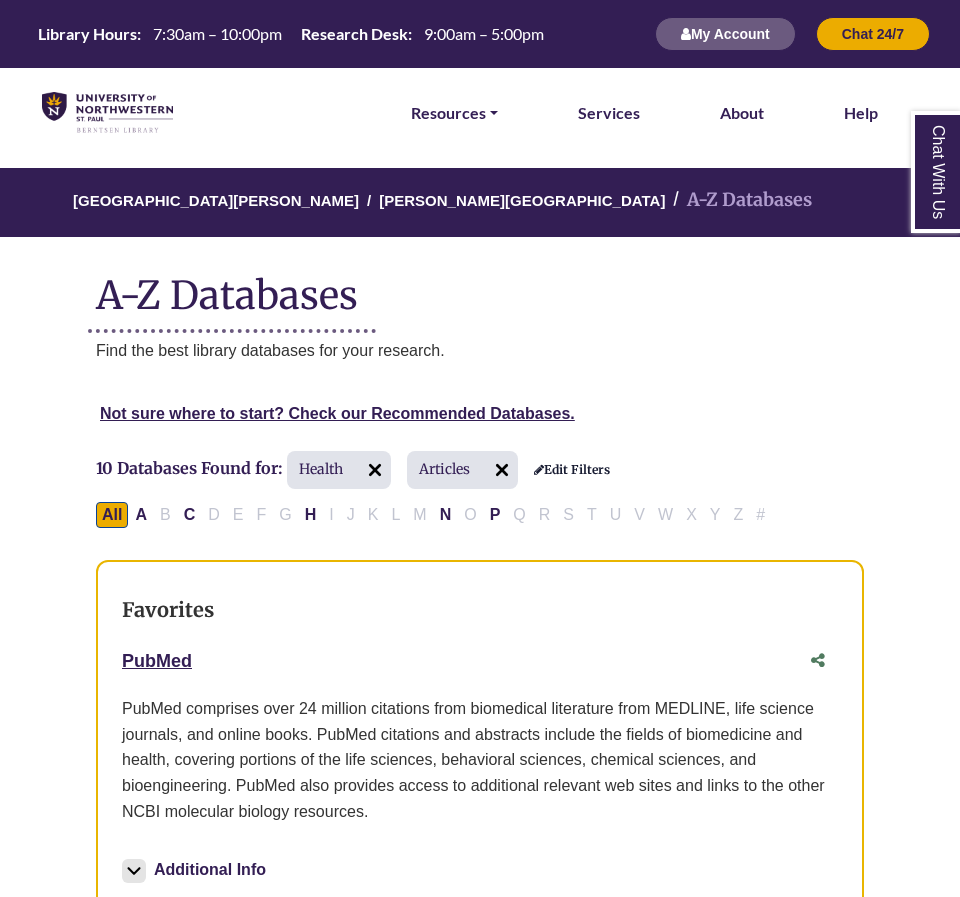
click at [607, 460] on h2 "10 Databases Found for: Health Articles Edit Filters" at bounding box center [353, 472] width 514 height 42
click at [596, 476] on link "Edit Filters" at bounding box center [572, 470] width 76 height 14
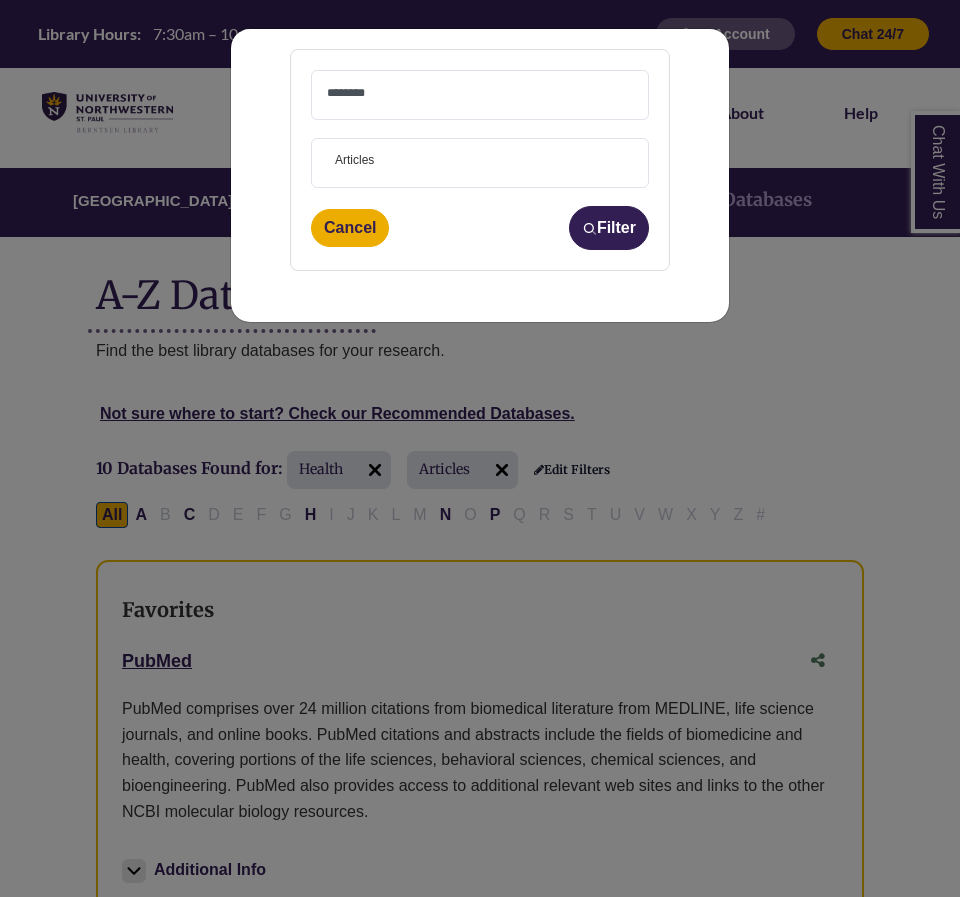
click at [363, 94] on textarea "Search" at bounding box center [480, 95] width 306 height 16
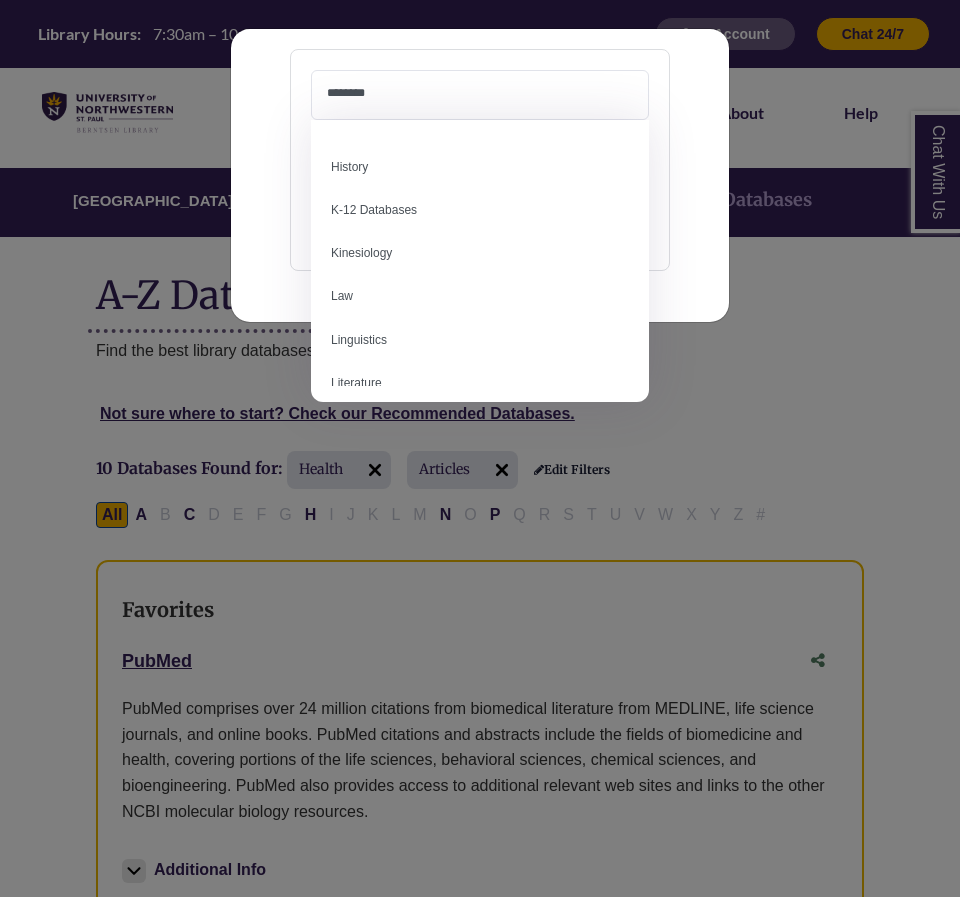
scroll to position [916, 0]
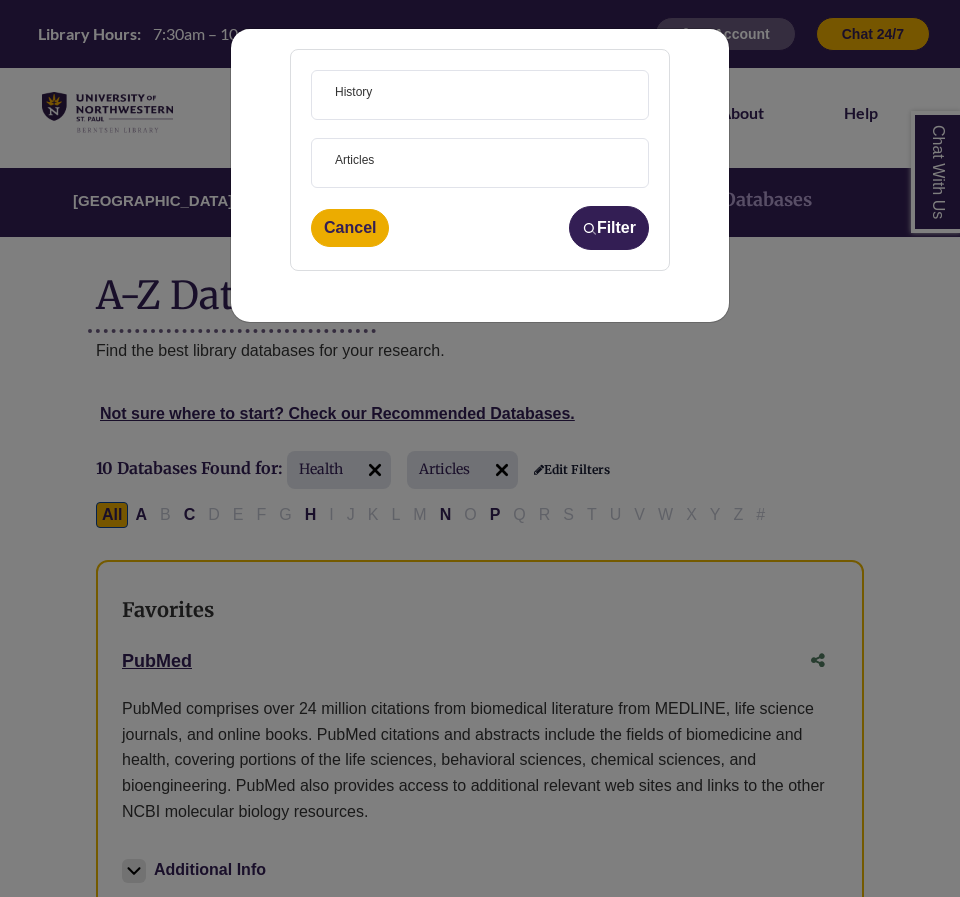
click at [415, 105] on span "× History" at bounding box center [480, 95] width 306 height 48
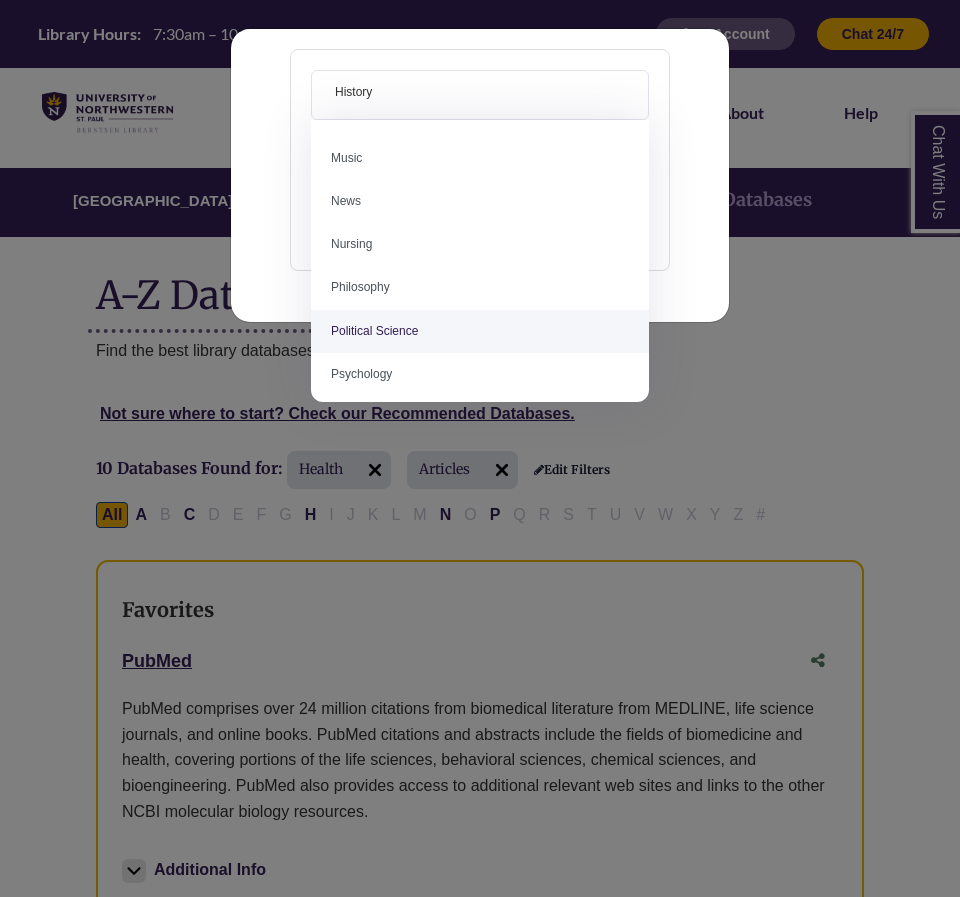
scroll to position [1392, 0]
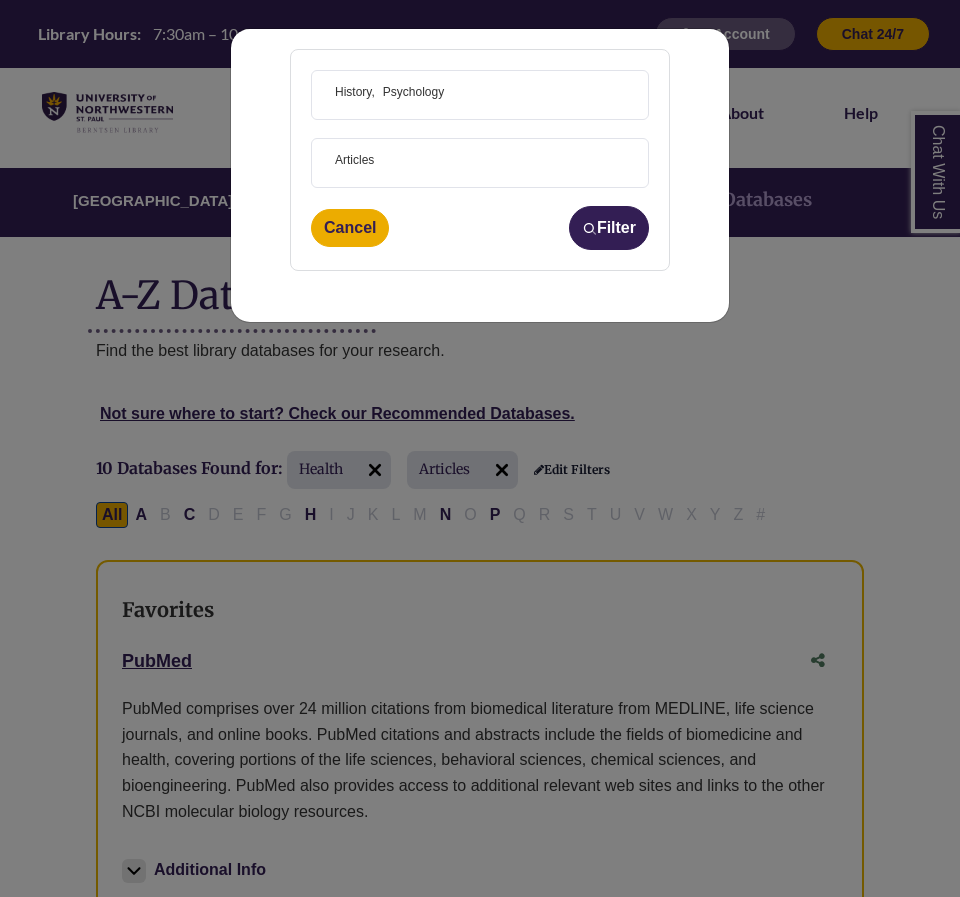
click at [410, 167] on span "× Articles" at bounding box center [480, 163] width 306 height 48
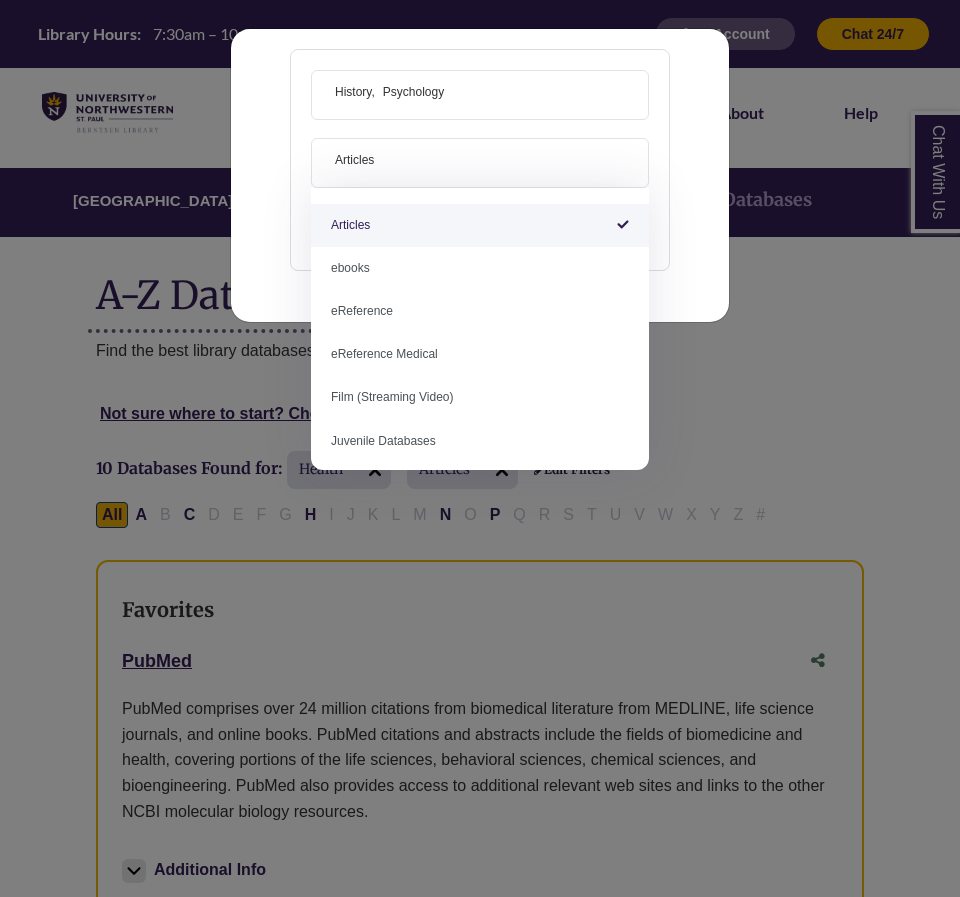
click at [687, 346] on div "**********" at bounding box center [480, 448] width 960 height 897
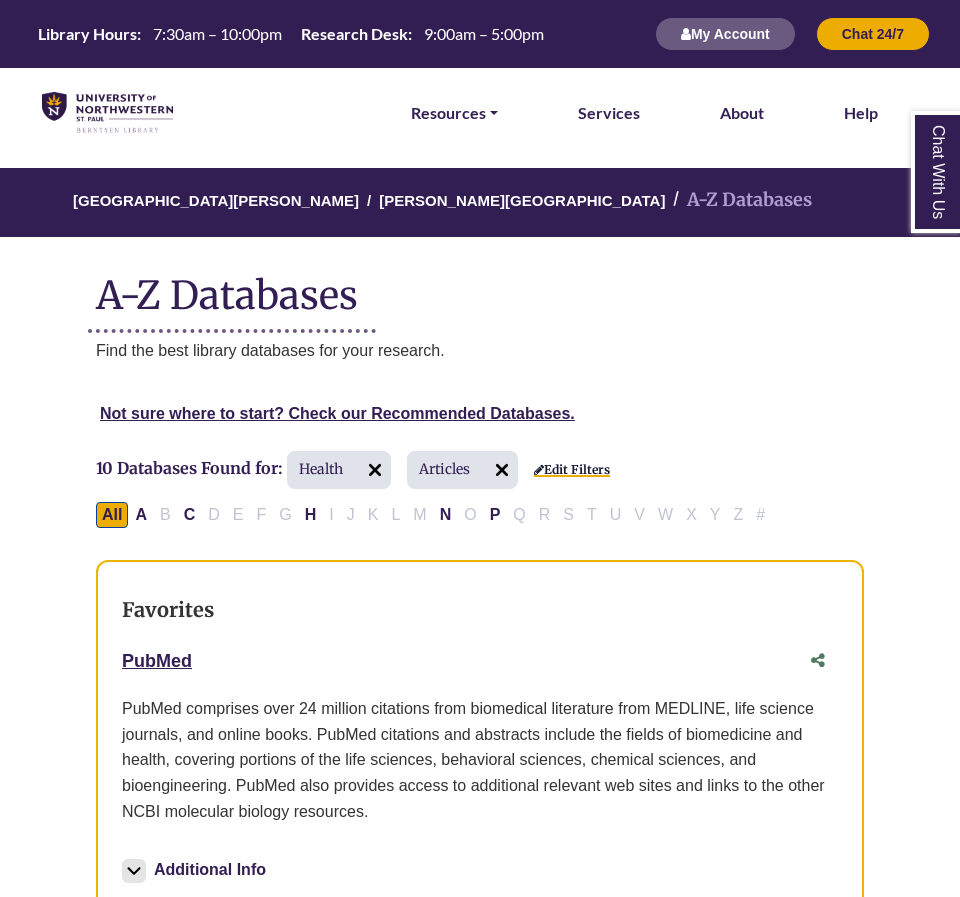
click at [584, 466] on link "Edit Filters" at bounding box center [572, 470] width 76 height 14
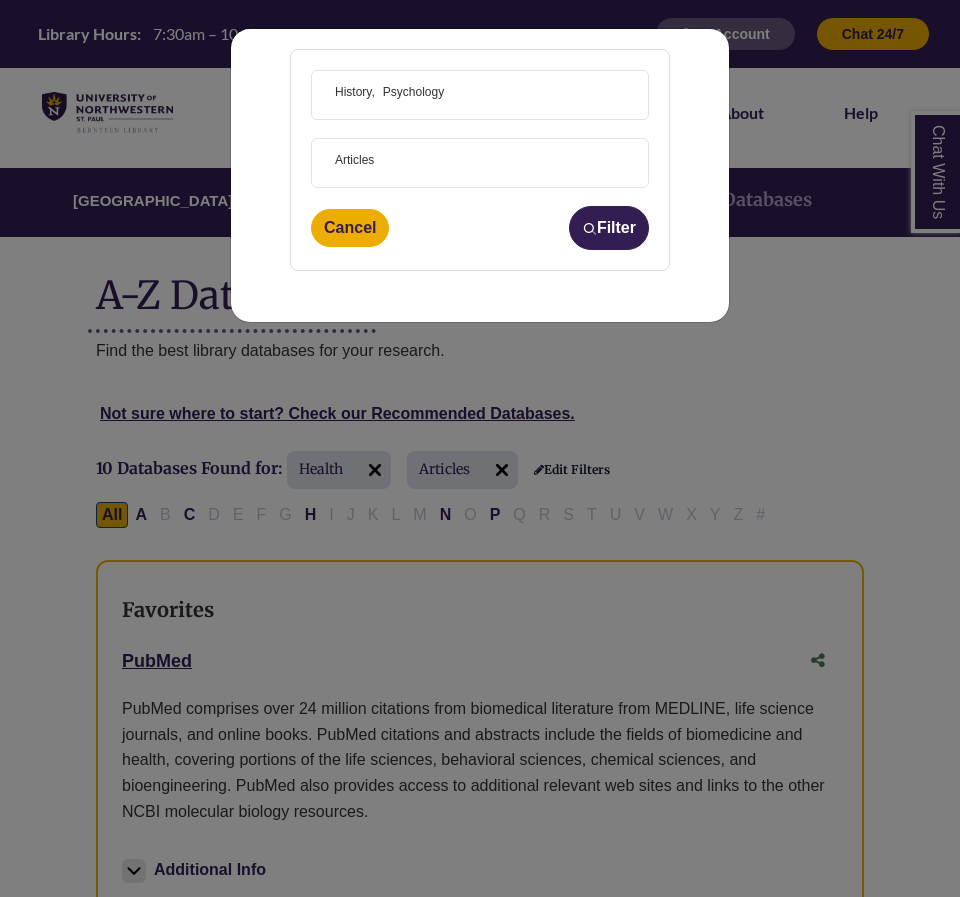
click at [351, 83] on span "History" at bounding box center [355, 92] width 40 height 19
click at [408, 83] on span at bounding box center [404, 91] width 9 height 16
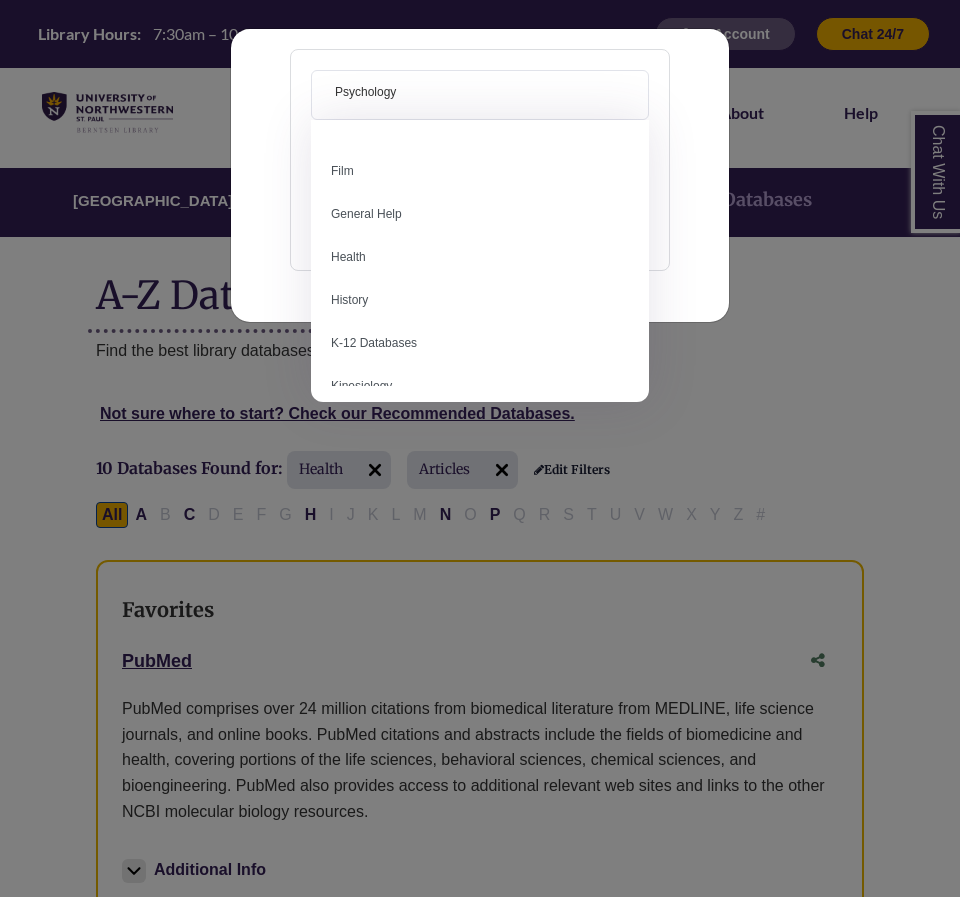
scroll to position [849, 0]
select select "*****"
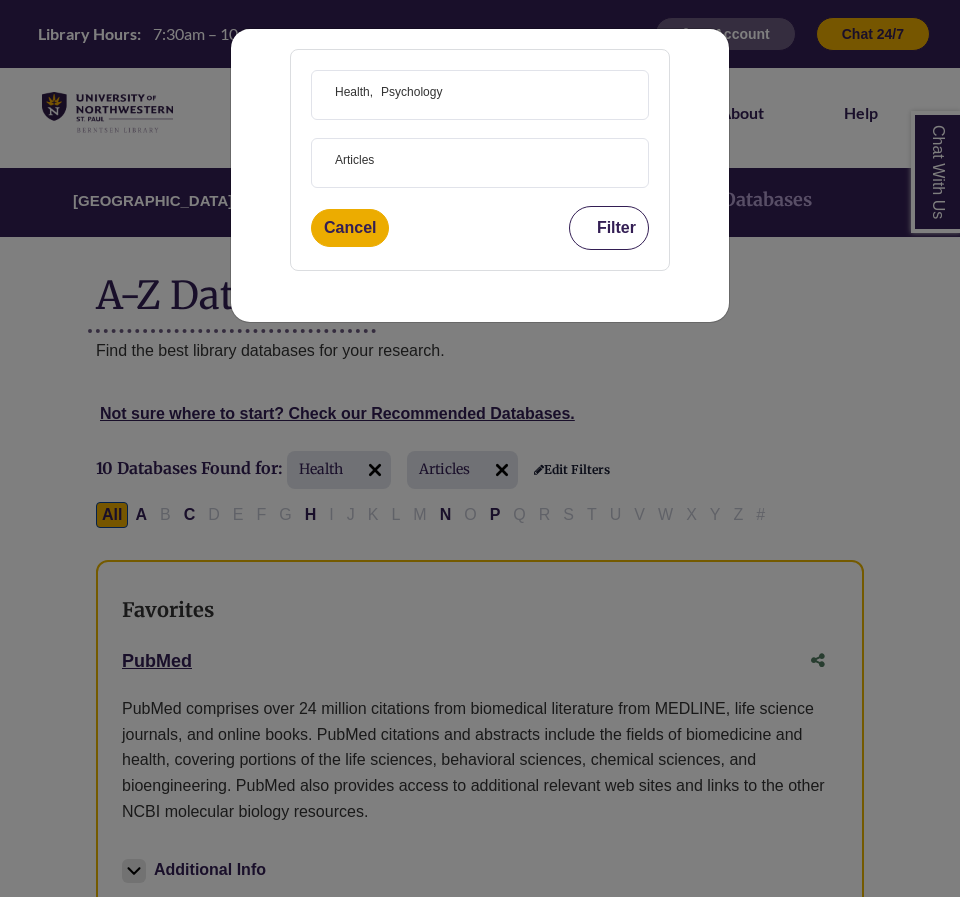
click at [589, 226] on img "submit" at bounding box center [589, 228] width 15 height 15
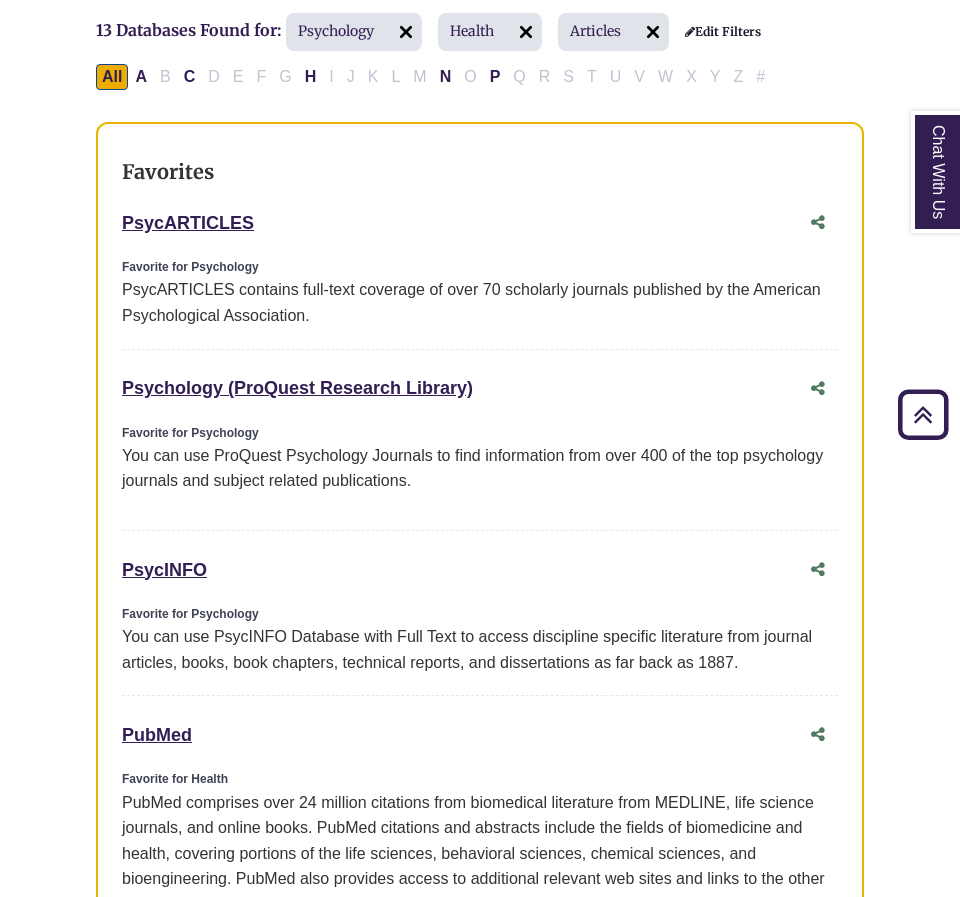
scroll to position [425, 0]
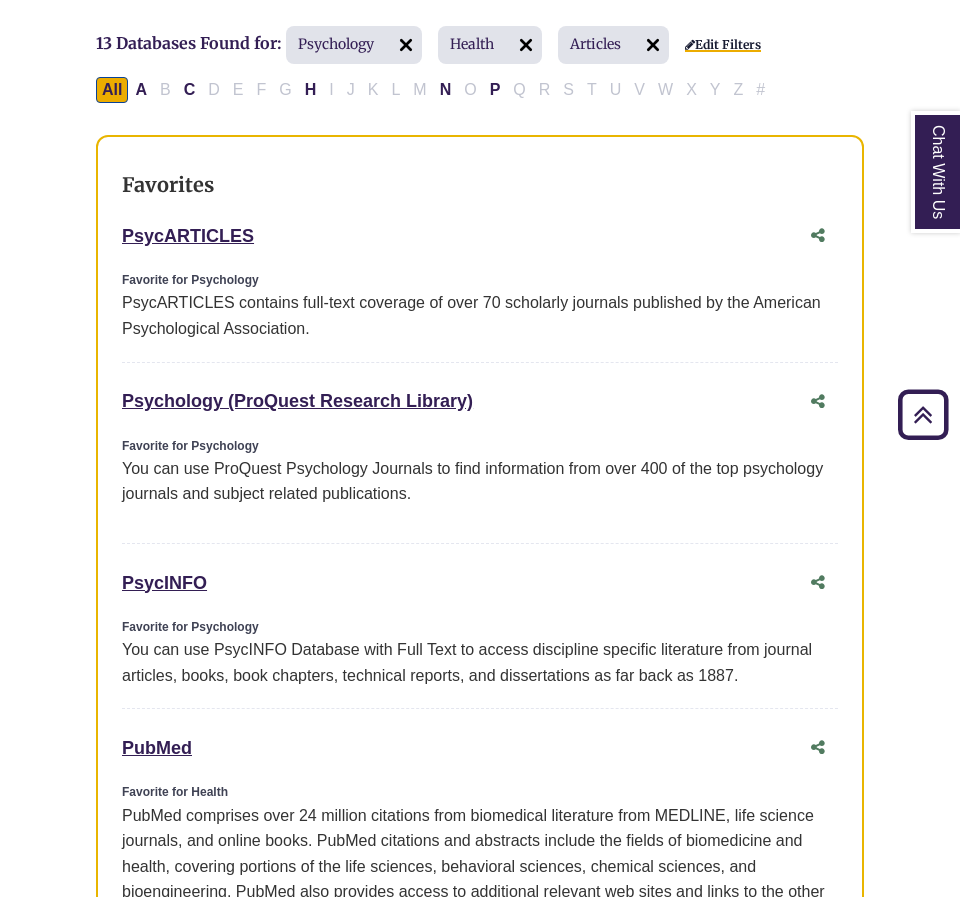
click at [737, 43] on link "Edit Filters" at bounding box center [723, 45] width 76 height 14
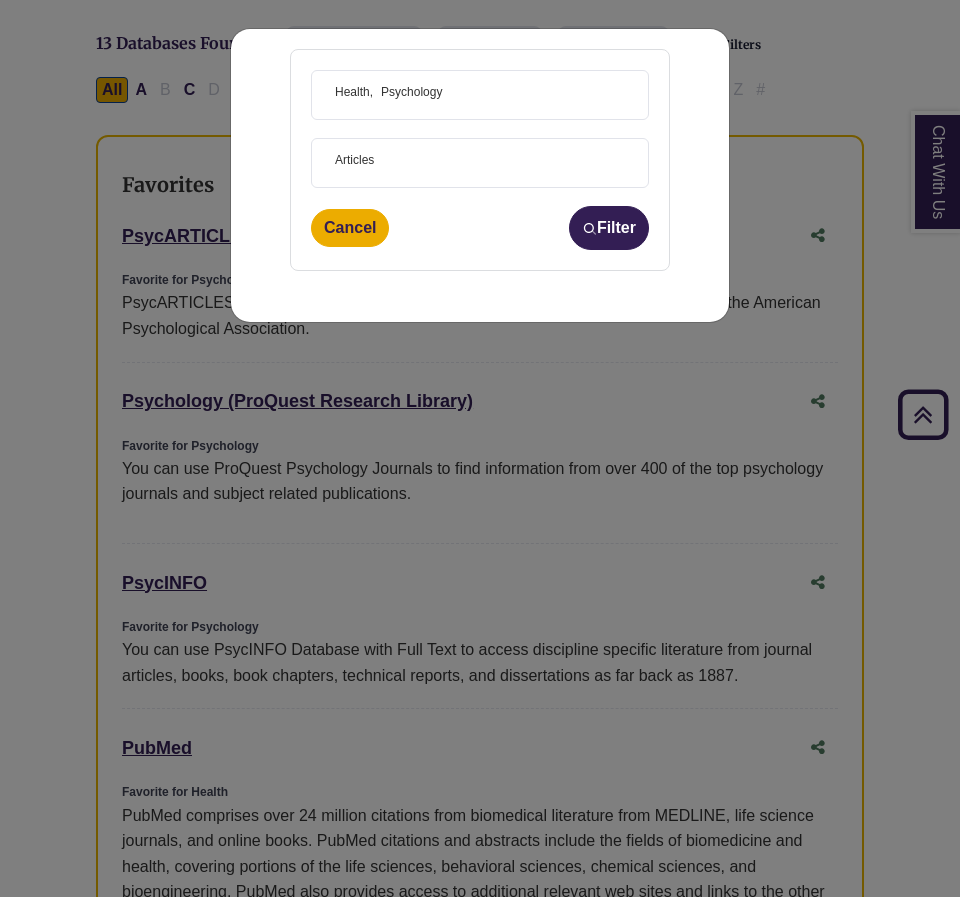
click at [404, 165] on span "× Articles" at bounding box center [480, 163] width 306 height 48
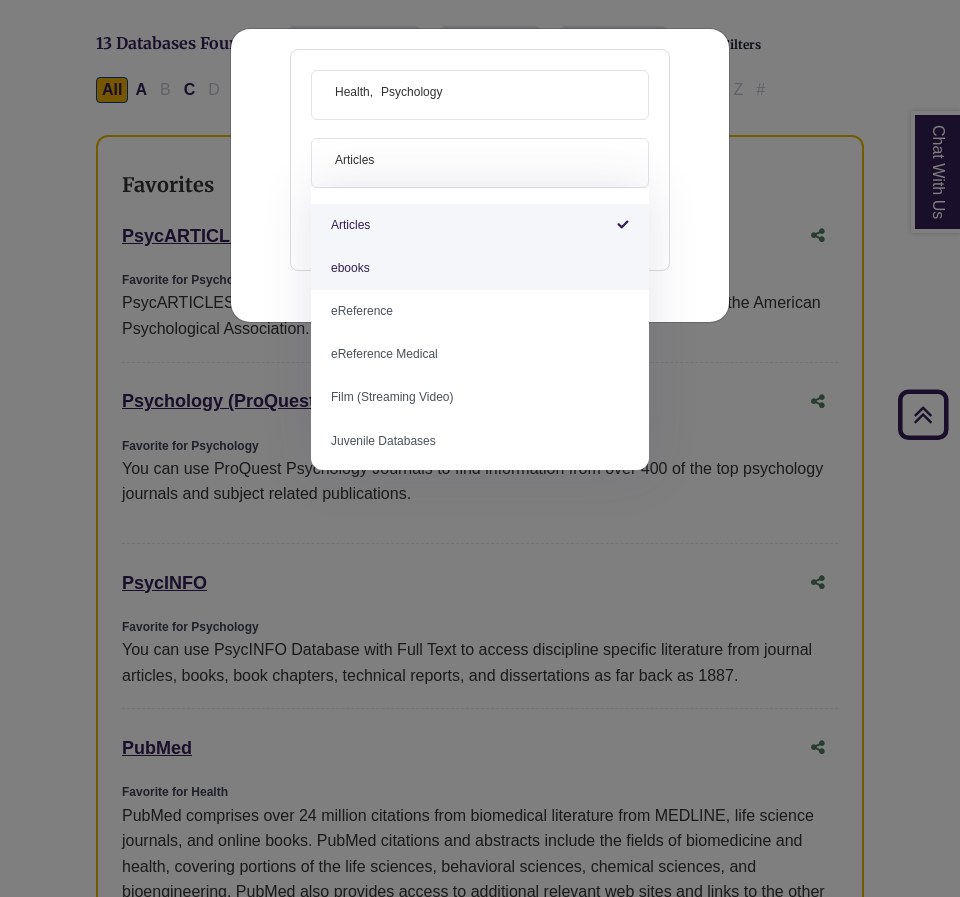
scroll to position [5, 0]
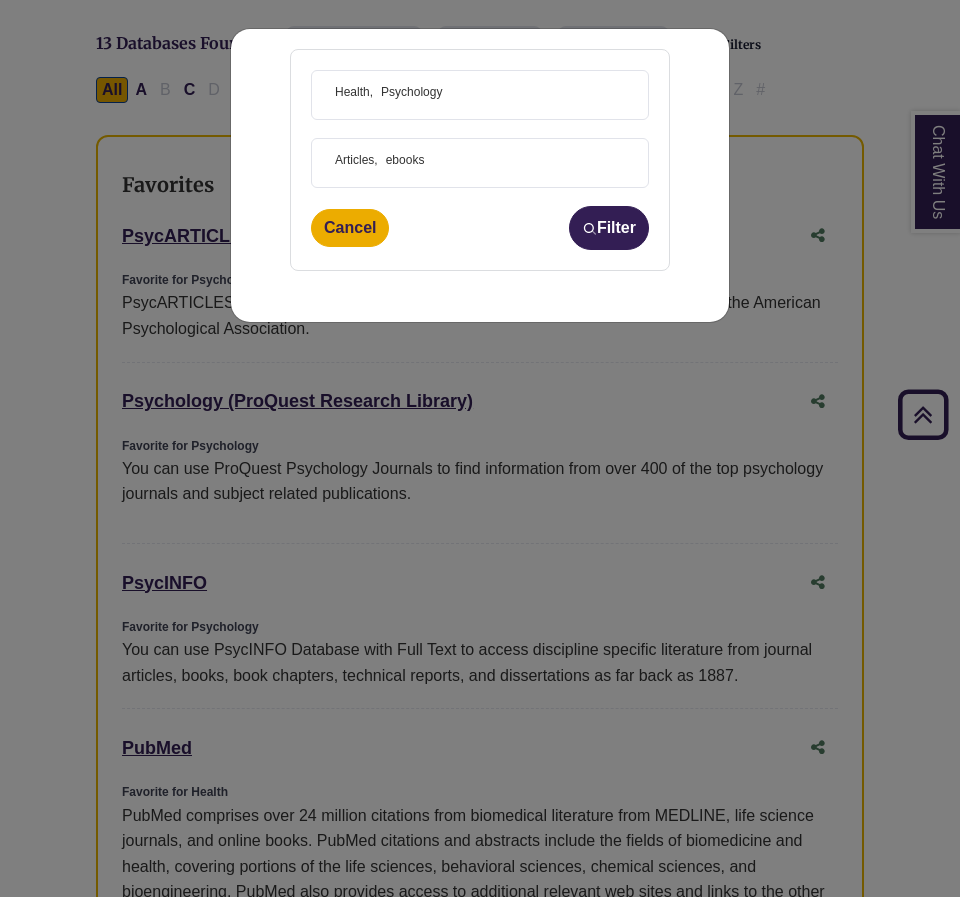
click at [448, 158] on span "× Articles × ebooks" at bounding box center [480, 163] width 306 height 48
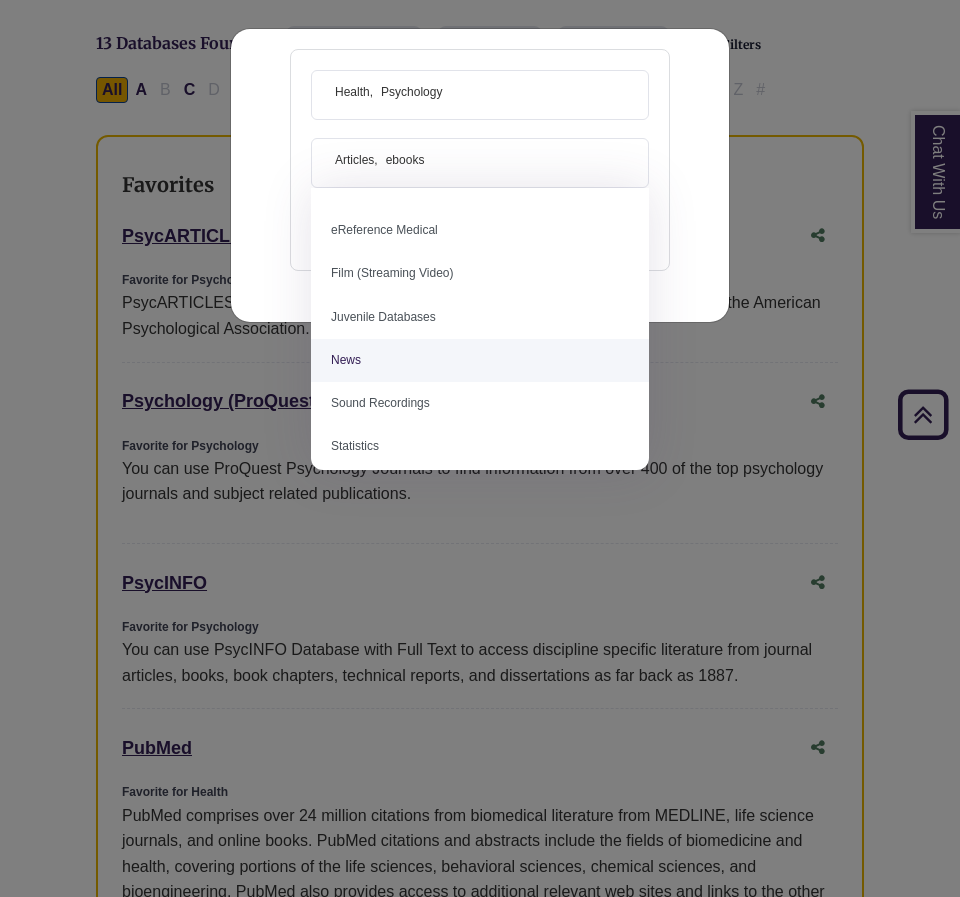
scroll to position [138, 0]
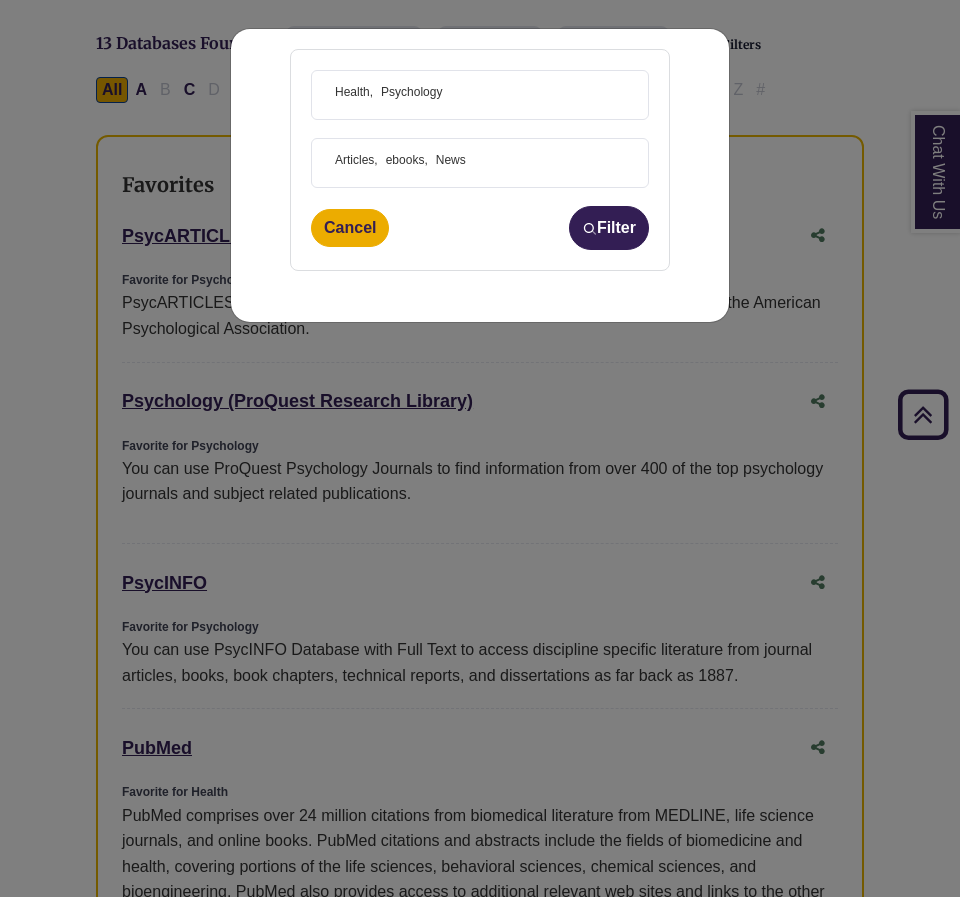
drag, startPoint x: 490, startPoint y: 150, endPoint x: 491, endPoint y: 163, distance: 13.0
click at [491, 151] on span "× Articles × ebooks × News" at bounding box center [480, 163] width 306 height 48
click at [585, 228] on img "submit" at bounding box center [589, 228] width 15 height 15
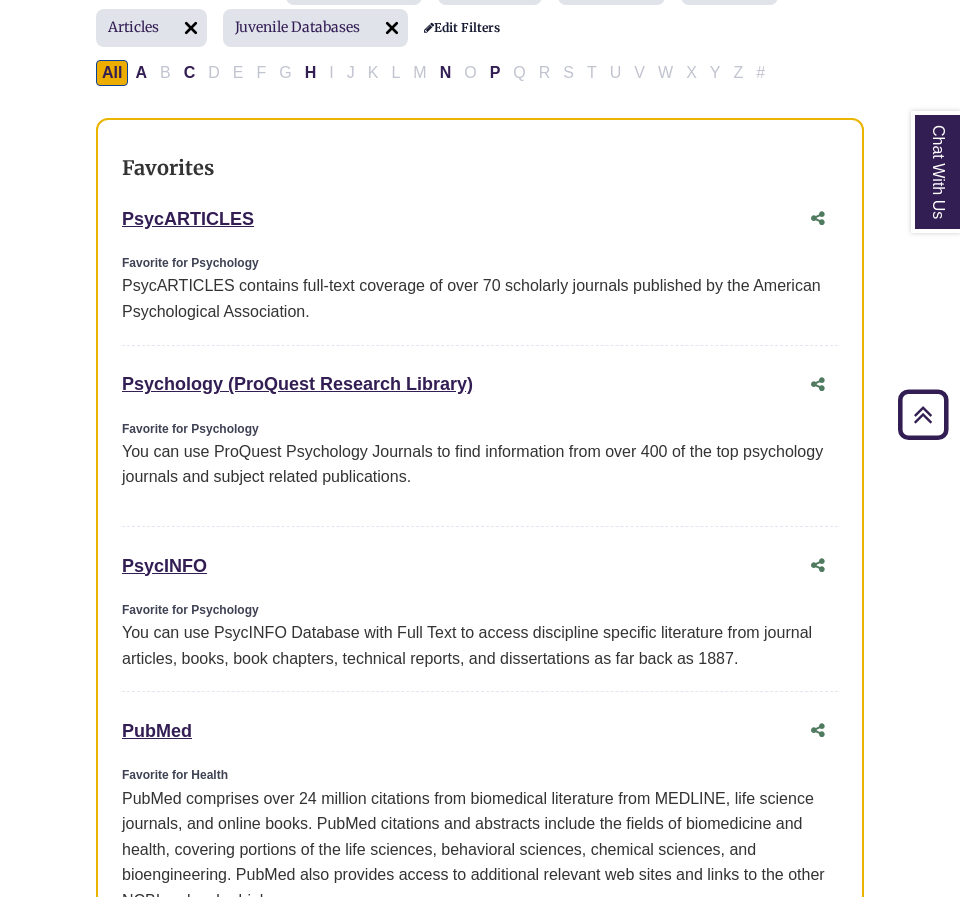
scroll to position [495, 0]
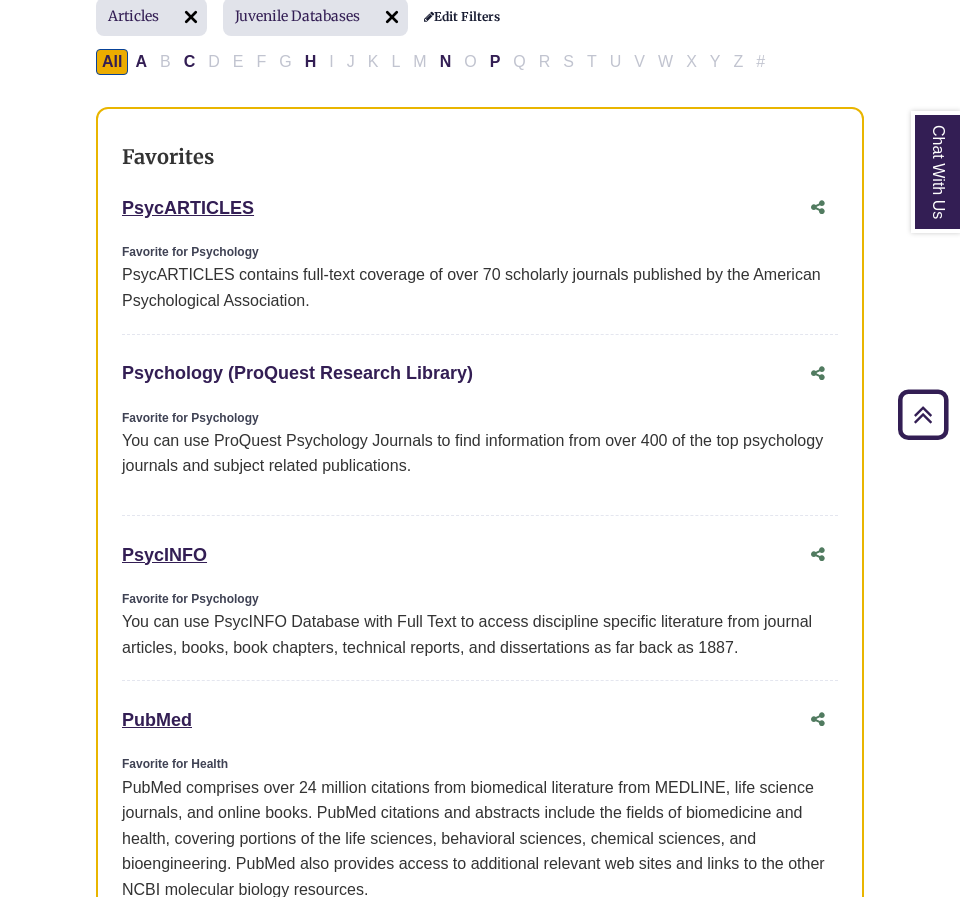
click at [227, 365] on link "Psychology (ProQuest Research Library) This link opens in a new window" at bounding box center [297, 373] width 351 height 20
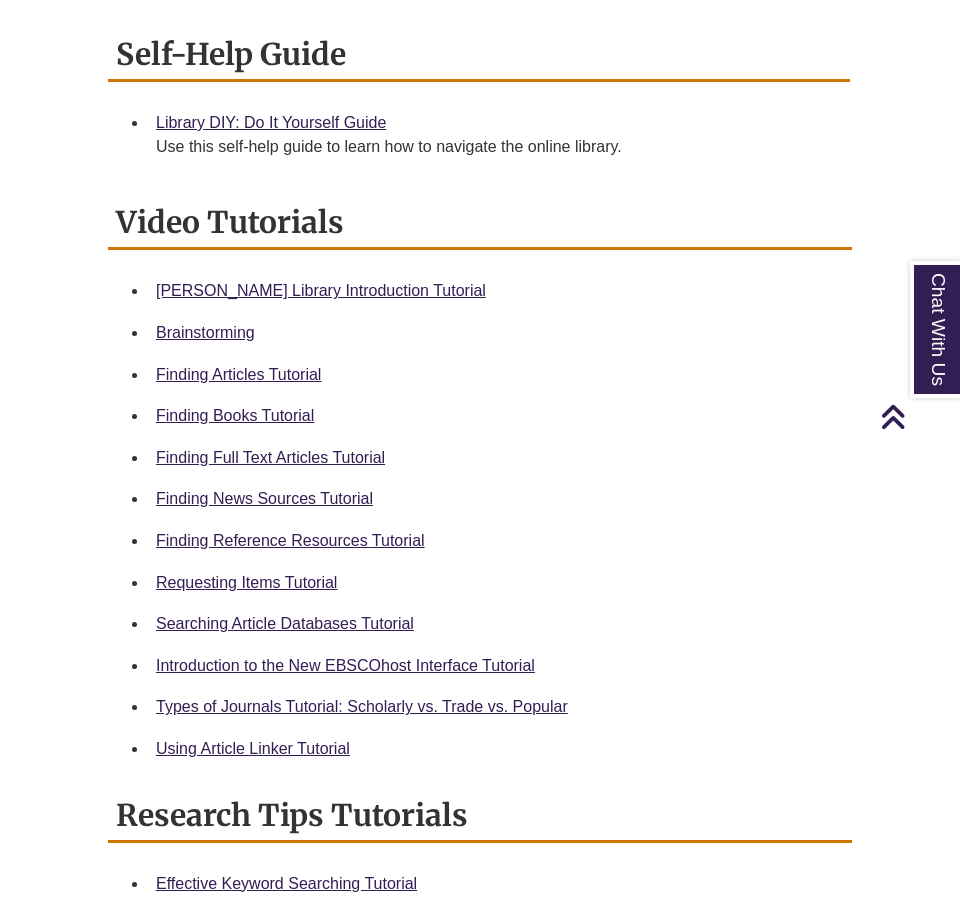
scroll to position [812, 0]
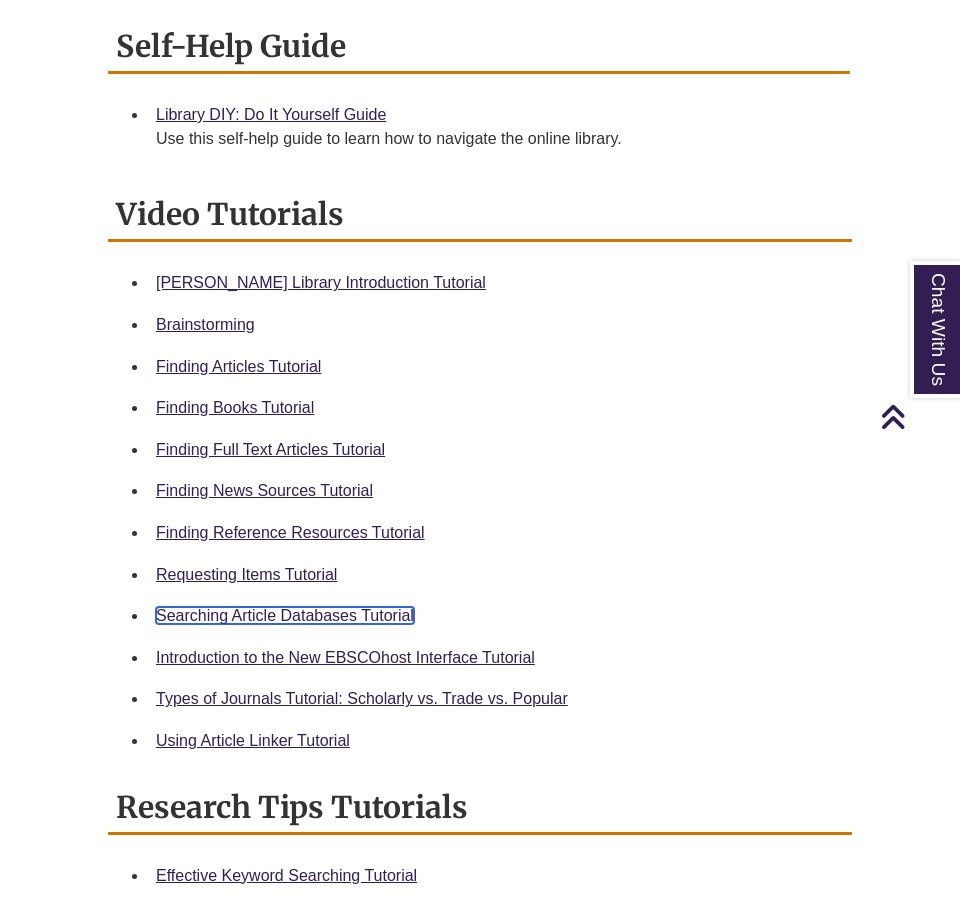
click at [355, 607] on link "Searching Article Databases Tutorial" at bounding box center [285, 615] width 258 height 17
